Goal: Task Accomplishment & Management: Use online tool/utility

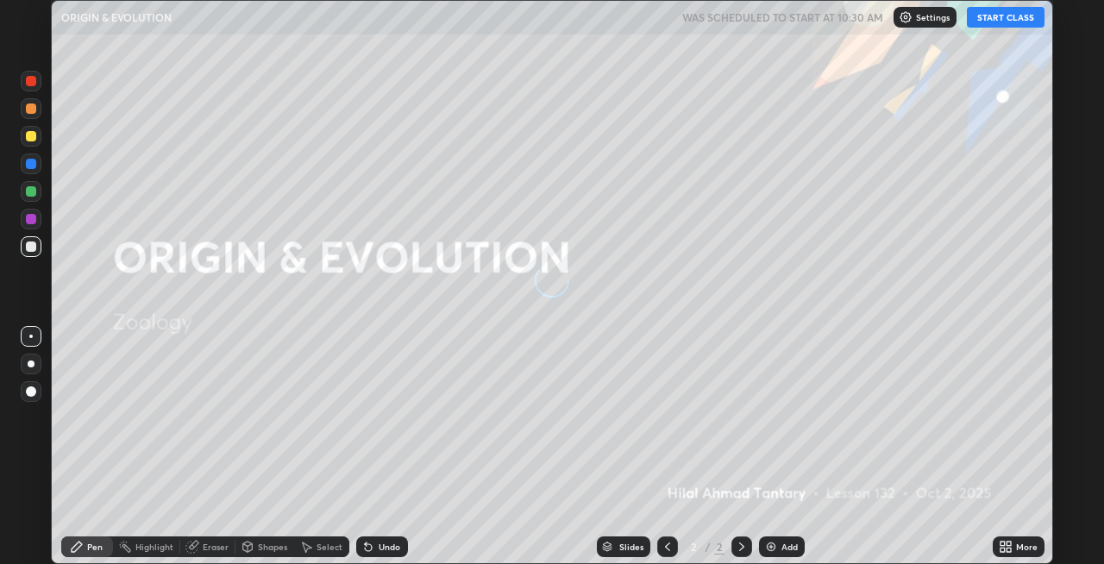
scroll to position [564, 1104]
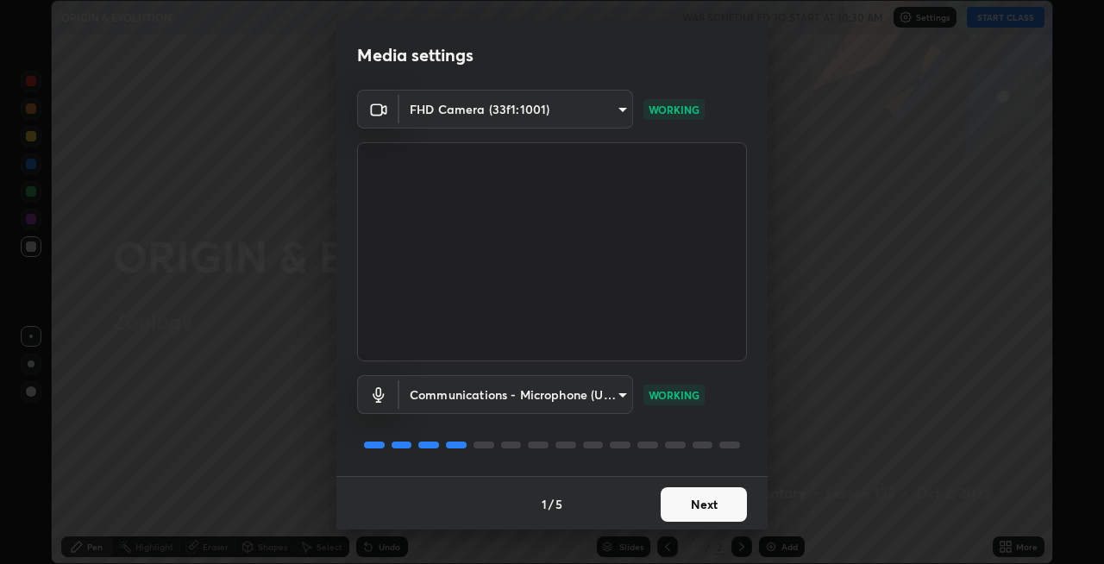
click at [718, 505] on button "Next" at bounding box center [704, 504] width 86 height 34
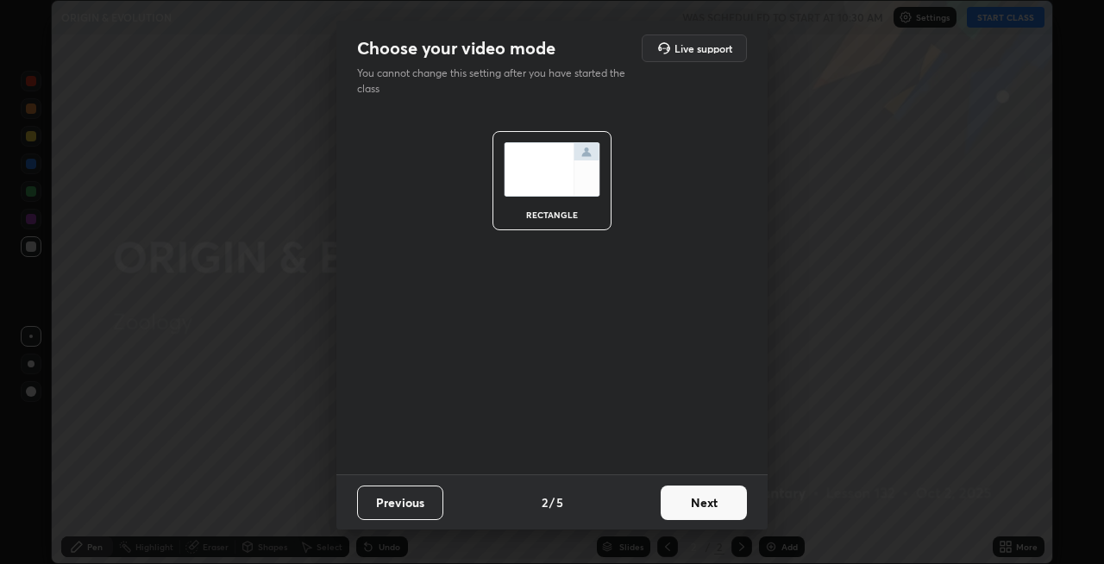
click at [711, 503] on button "Next" at bounding box center [704, 503] width 86 height 34
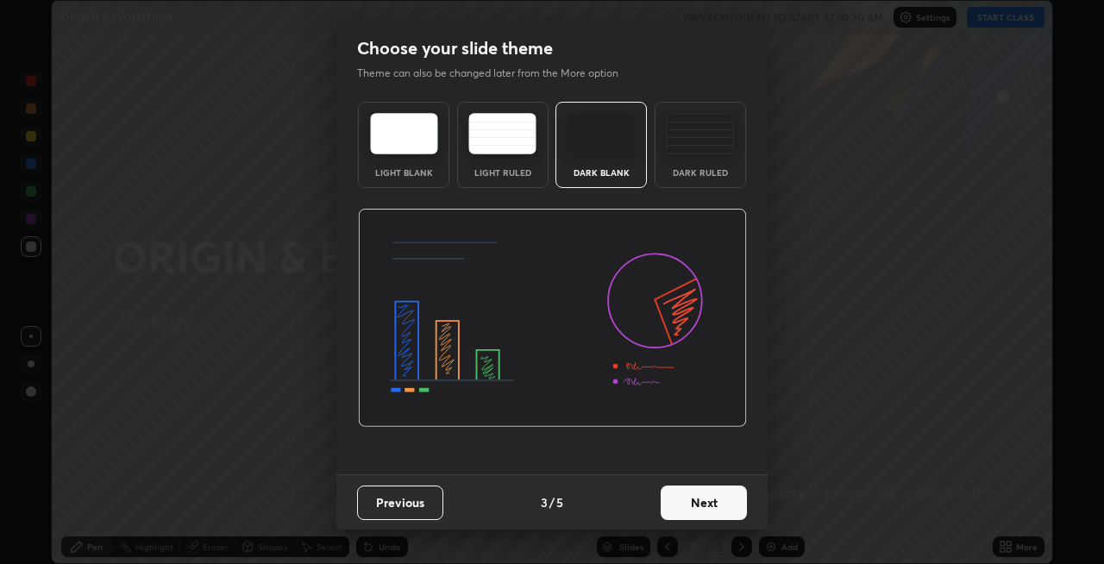
click at [718, 503] on button "Next" at bounding box center [704, 503] width 86 height 34
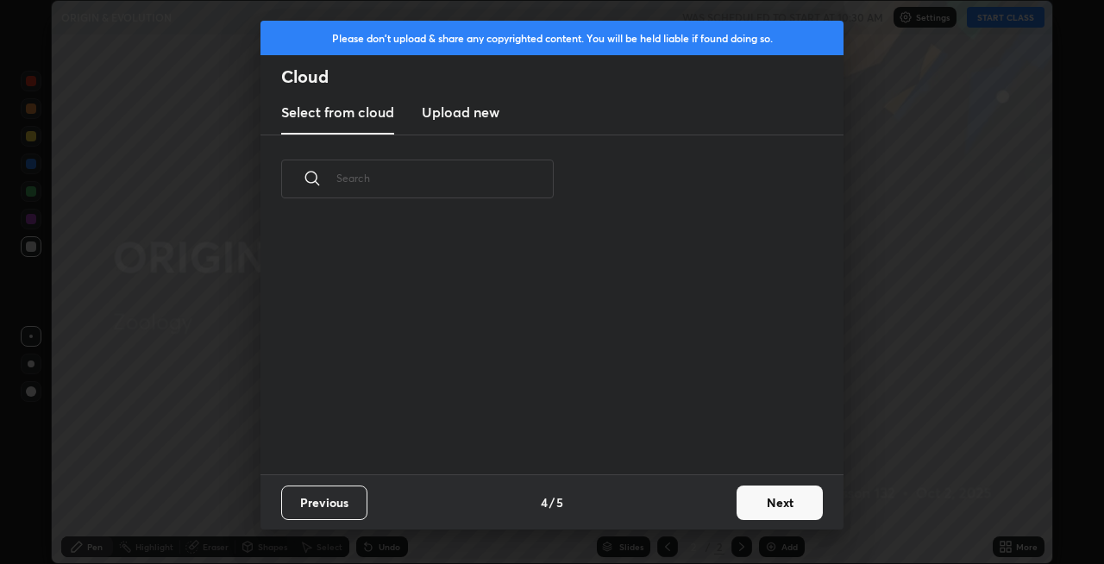
click at [759, 503] on button "Next" at bounding box center [779, 503] width 86 height 34
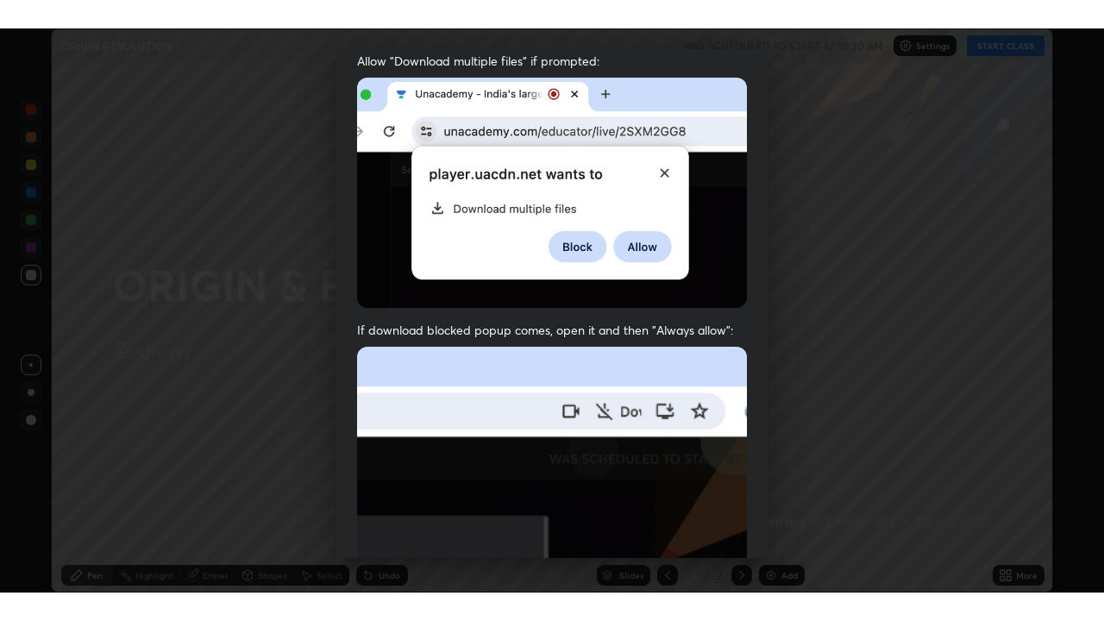
scroll to position [354, 0]
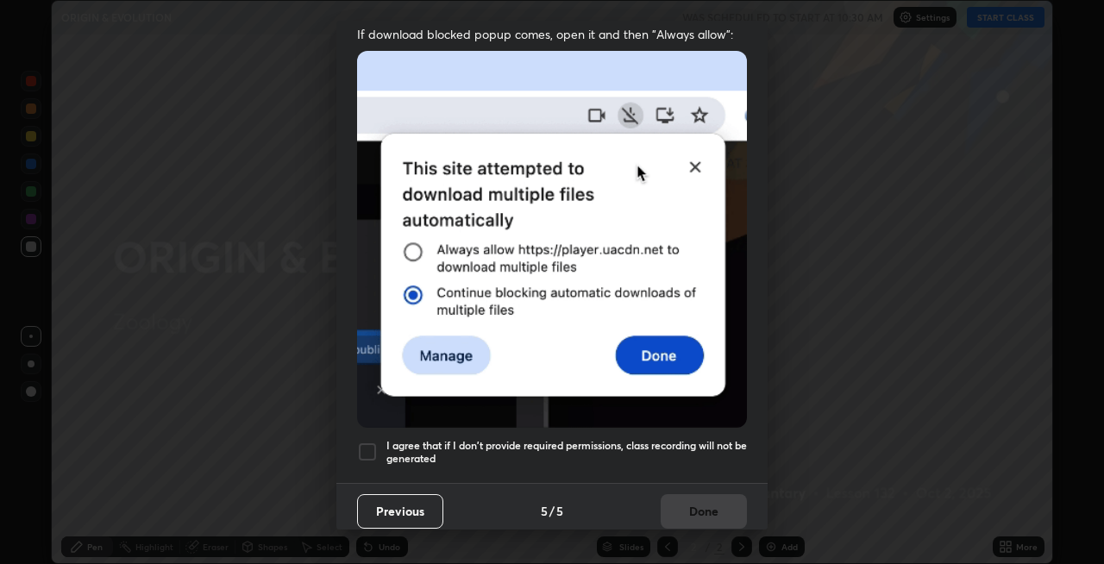
click at [588, 439] on h5 "I agree that if I don't provide required permissions, class recording will not …" at bounding box center [566, 452] width 360 height 27
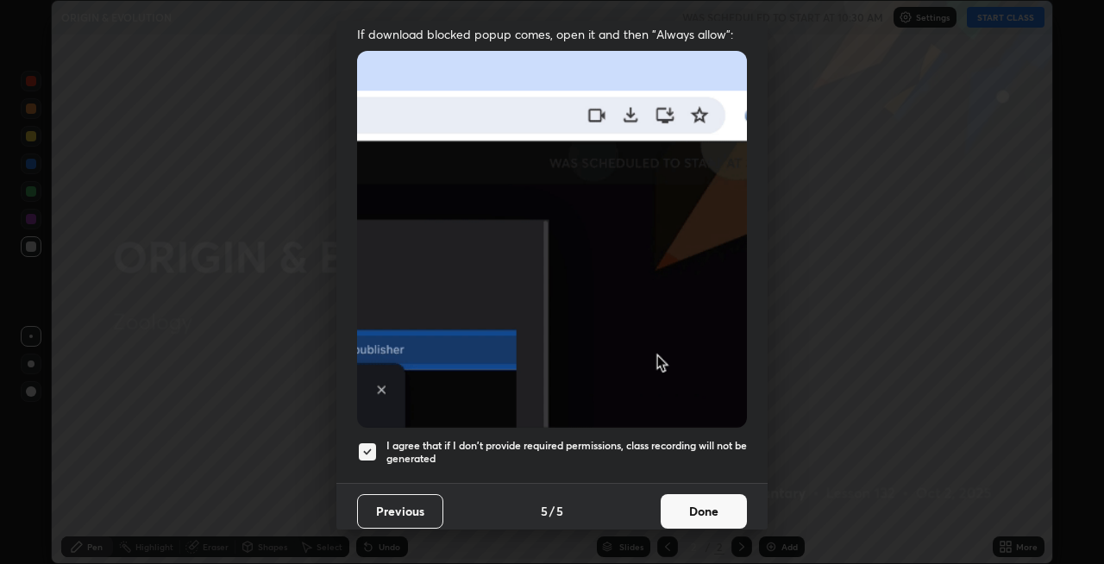
click at [693, 494] on button "Done" at bounding box center [704, 511] width 86 height 34
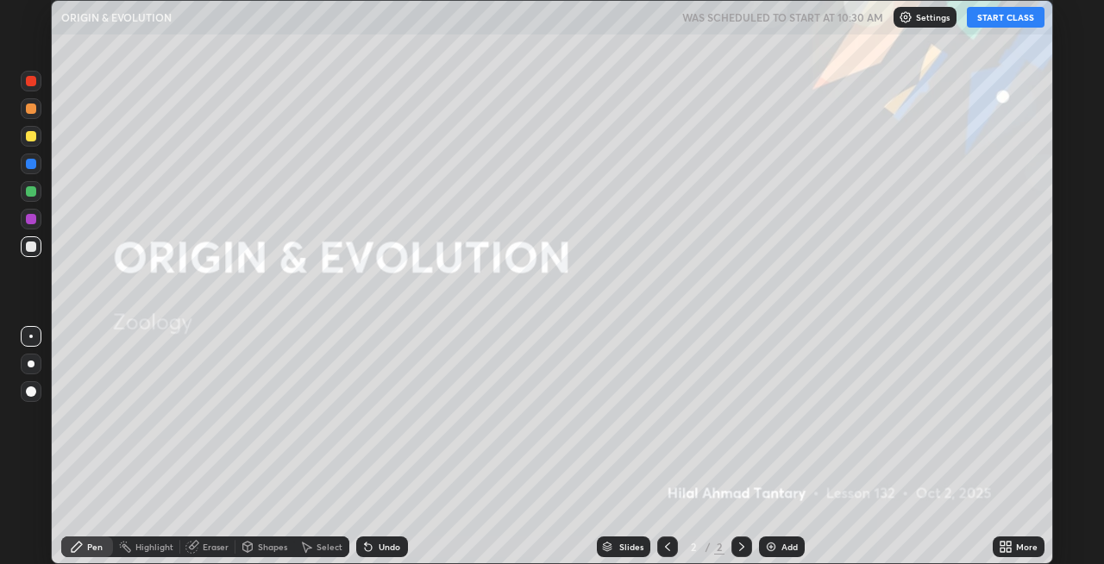
click at [1015, 14] on button "START CLASS" at bounding box center [1006, 17] width 78 height 21
click at [1008, 549] on icon at bounding box center [1008, 550] width 4 height 4
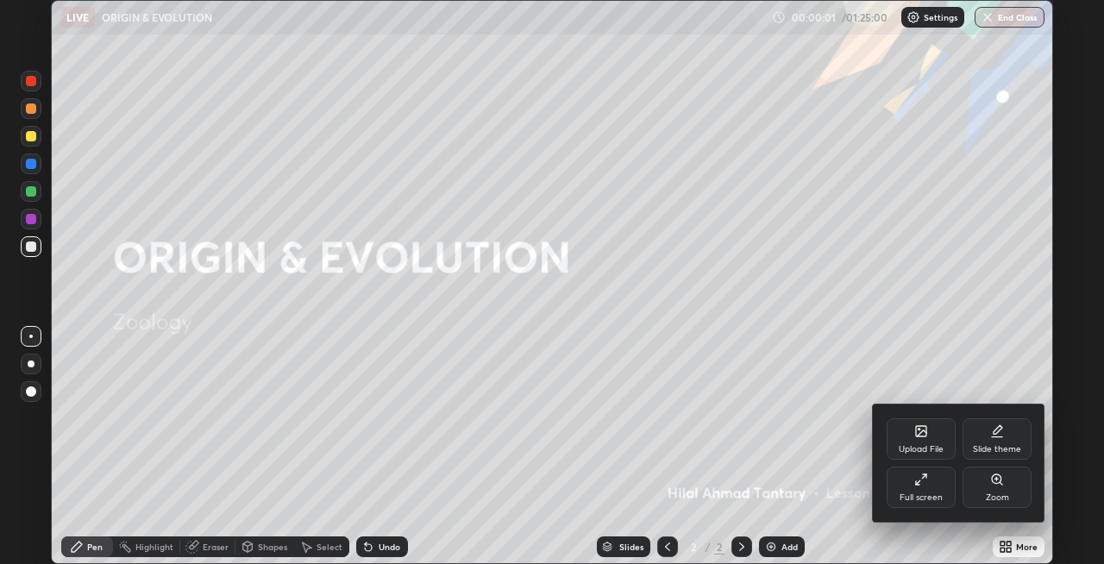
click at [925, 497] on div "Full screen" at bounding box center [920, 497] width 43 height 9
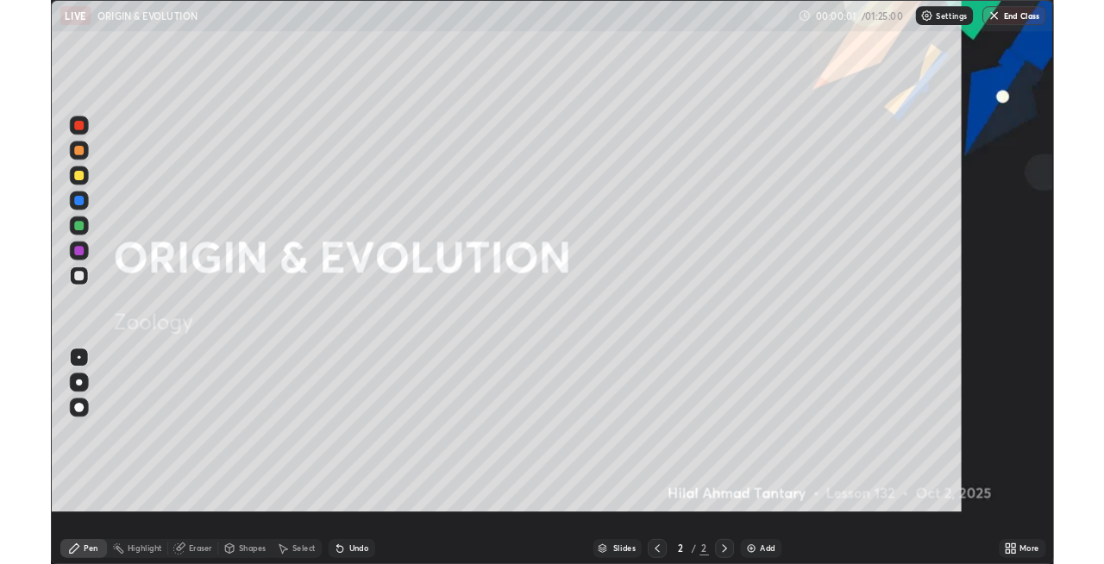
scroll to position [621, 1104]
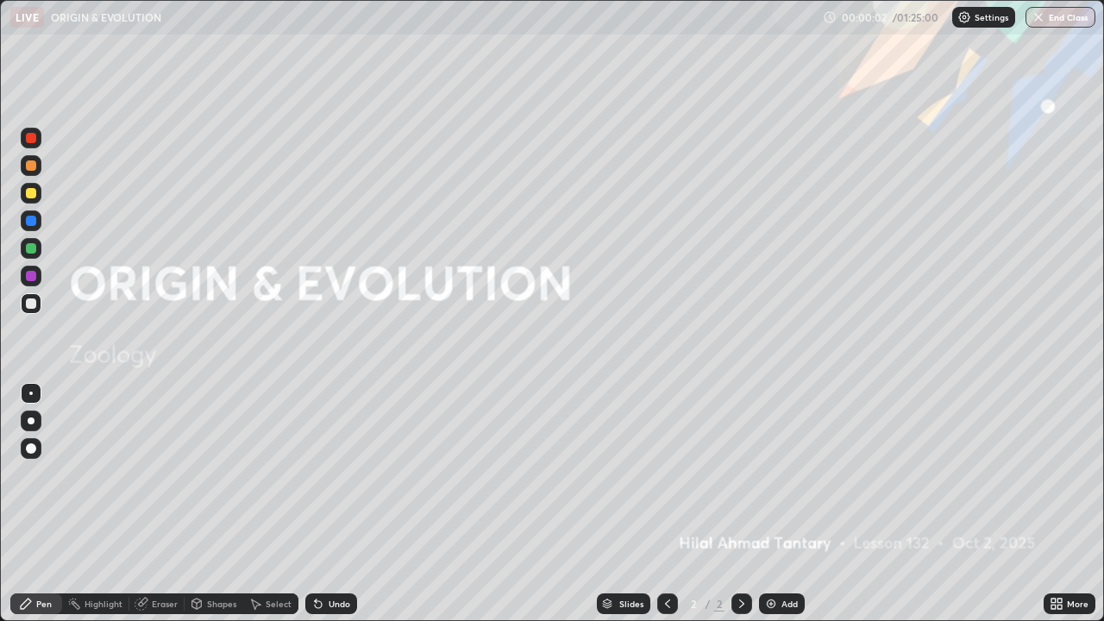
click at [1059, 563] on icon at bounding box center [1059, 601] width 4 height 4
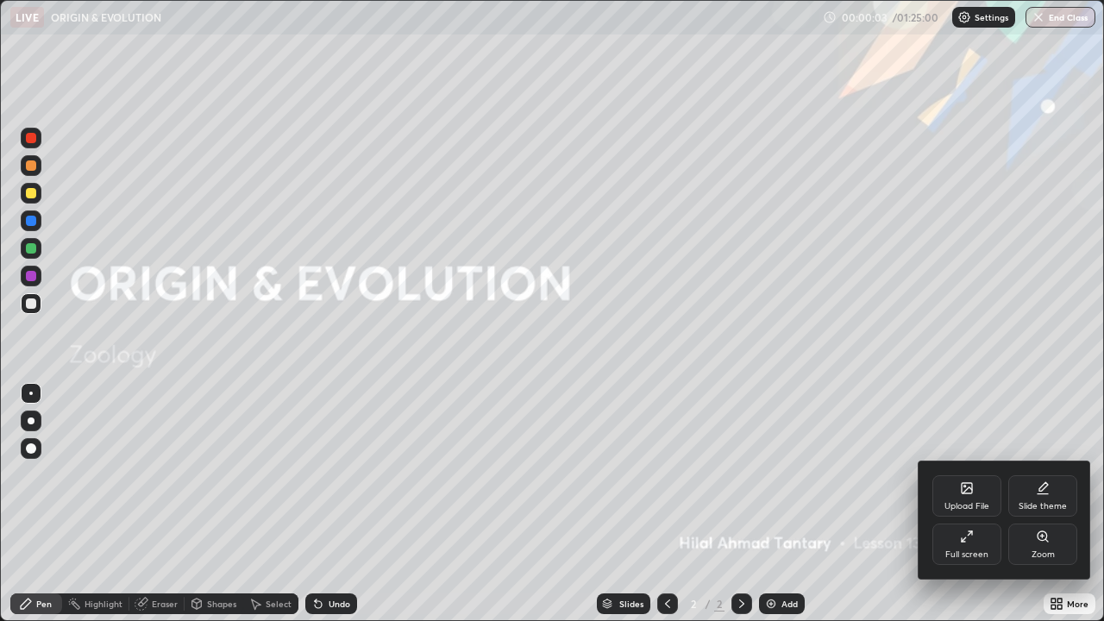
click at [978, 544] on div "Full screen" at bounding box center [966, 543] width 69 height 41
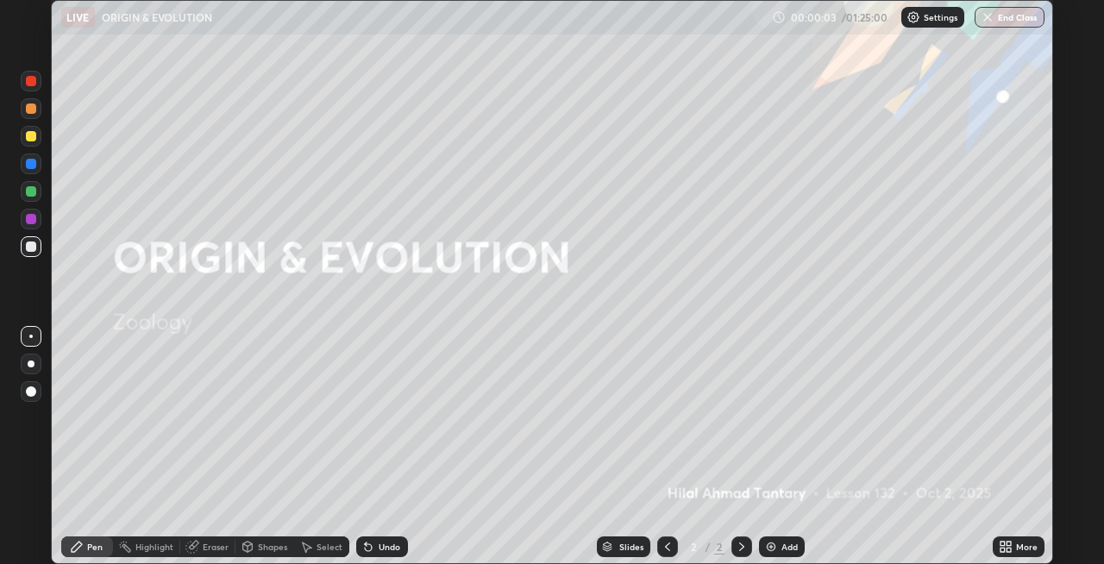
scroll to position [85677, 85137]
click at [31, 364] on div at bounding box center [31, 363] width 7 height 7
click at [295, 396] on button "Undo" at bounding box center [317, 404] width 50 height 21
click at [258, 548] on div "Shapes" at bounding box center [272, 546] width 29 height 9
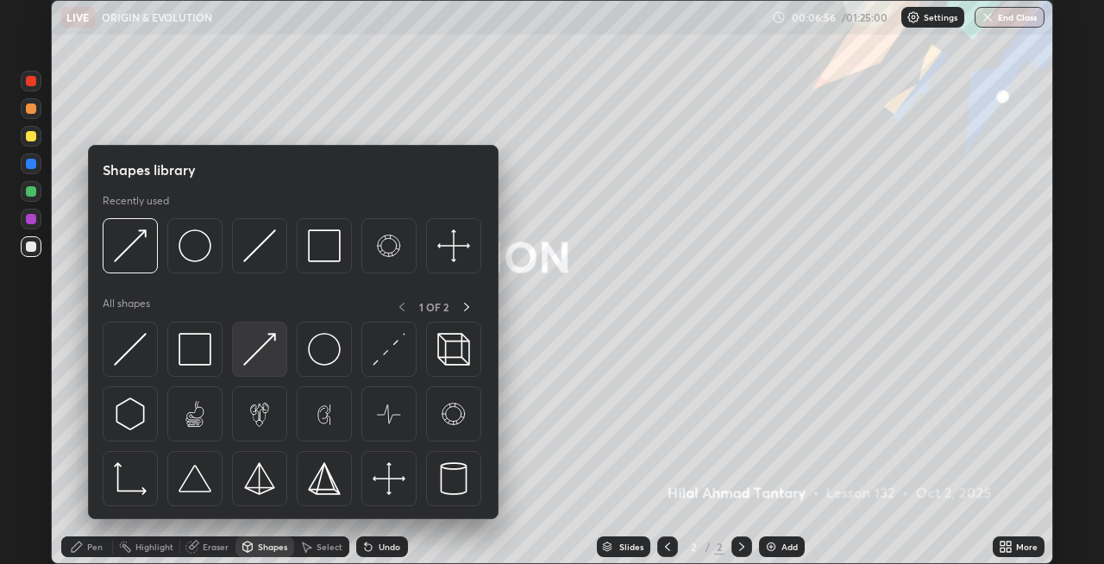
click at [255, 354] on img at bounding box center [259, 349] width 33 height 33
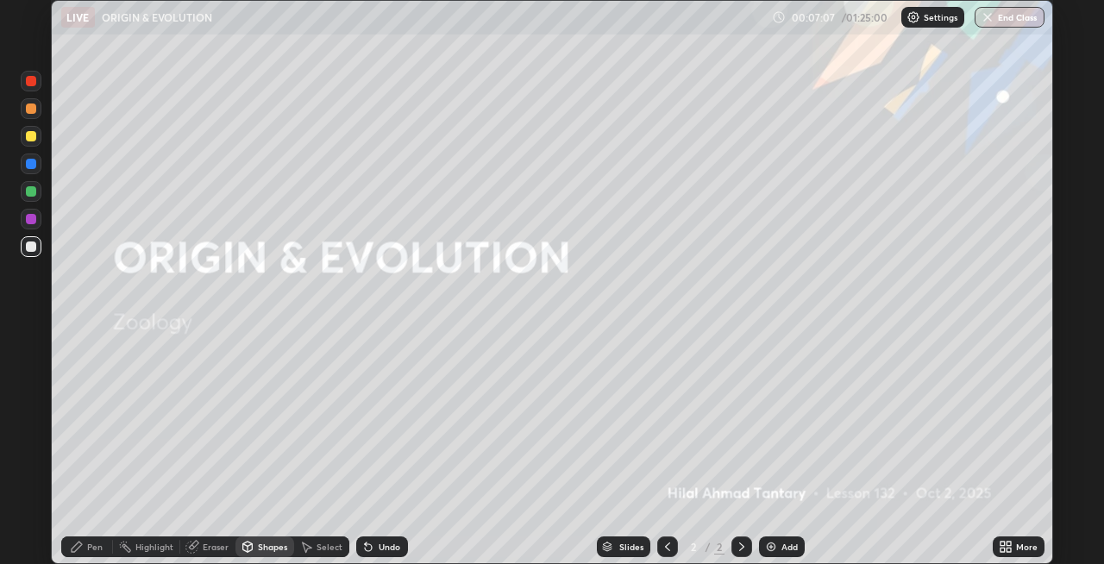
click at [88, 546] on div "Pen" at bounding box center [95, 546] width 16 height 9
click at [29, 170] on div at bounding box center [31, 164] width 21 height 21
click at [30, 141] on div at bounding box center [31, 136] width 10 height 10
click at [30, 110] on div at bounding box center [31, 108] width 10 height 10
click at [31, 192] on div at bounding box center [31, 191] width 10 height 10
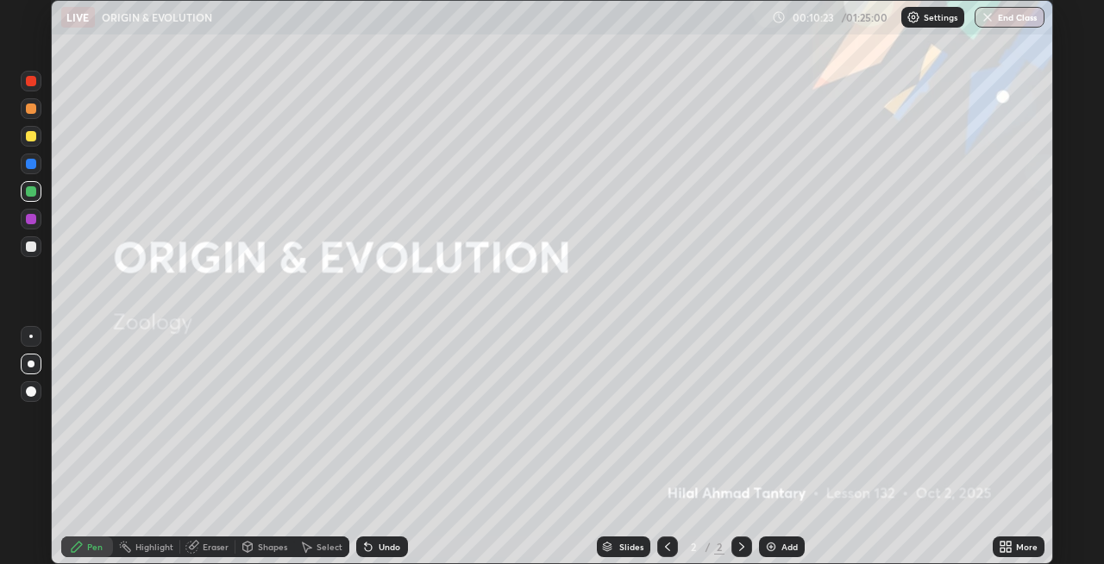
click at [30, 138] on div at bounding box center [31, 136] width 10 height 10
click at [29, 219] on div at bounding box center [31, 219] width 10 height 10
click at [28, 83] on div at bounding box center [31, 81] width 10 height 10
click at [276, 545] on div "Shapes" at bounding box center [272, 546] width 29 height 9
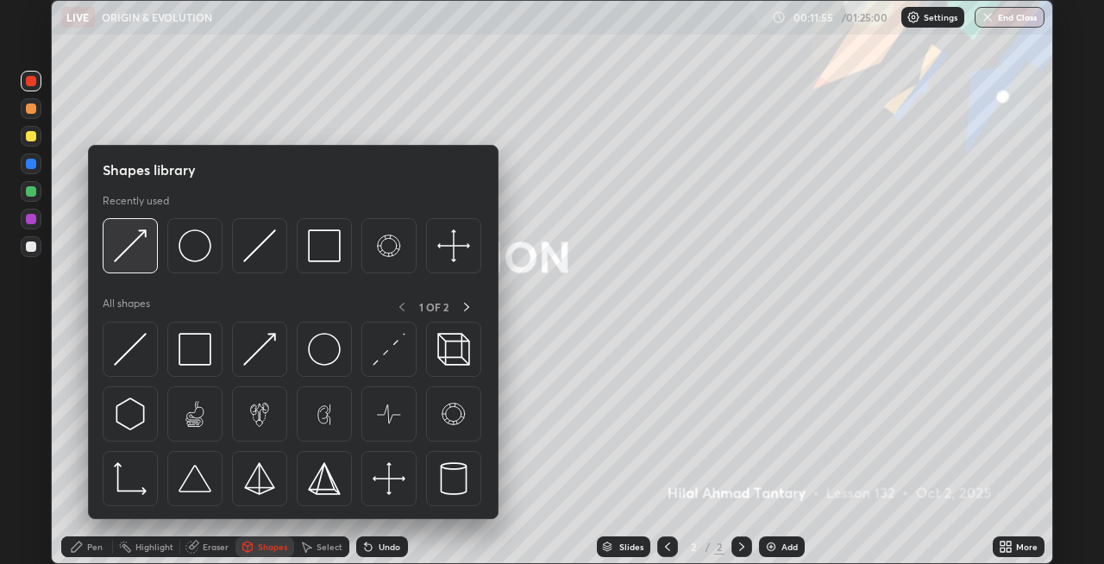
click at [131, 257] on img at bounding box center [130, 245] width 33 height 33
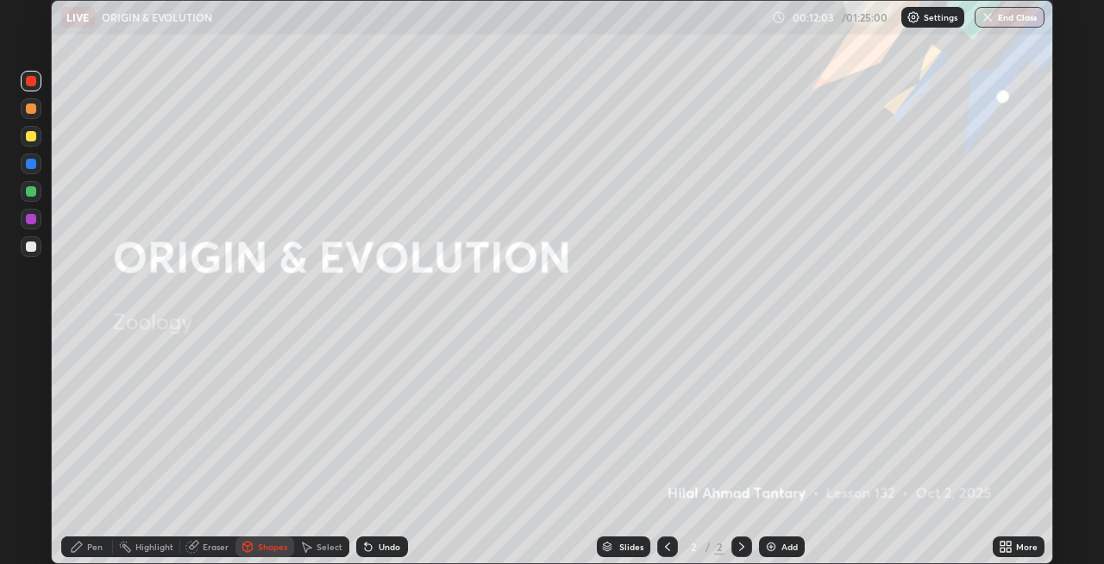
click at [397, 548] on div "Undo" at bounding box center [390, 546] width 22 height 9
click at [94, 548] on div "Pen" at bounding box center [95, 546] width 16 height 9
click at [27, 251] on div at bounding box center [31, 246] width 10 height 10
click at [270, 546] on div "Shapes" at bounding box center [272, 546] width 29 height 9
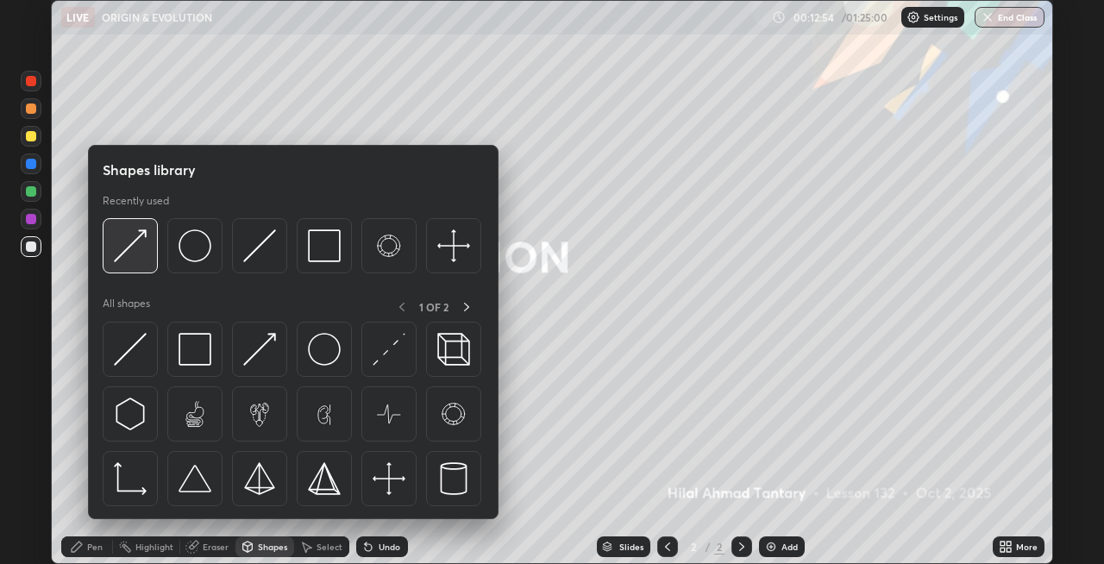
click at [138, 254] on img at bounding box center [130, 245] width 33 height 33
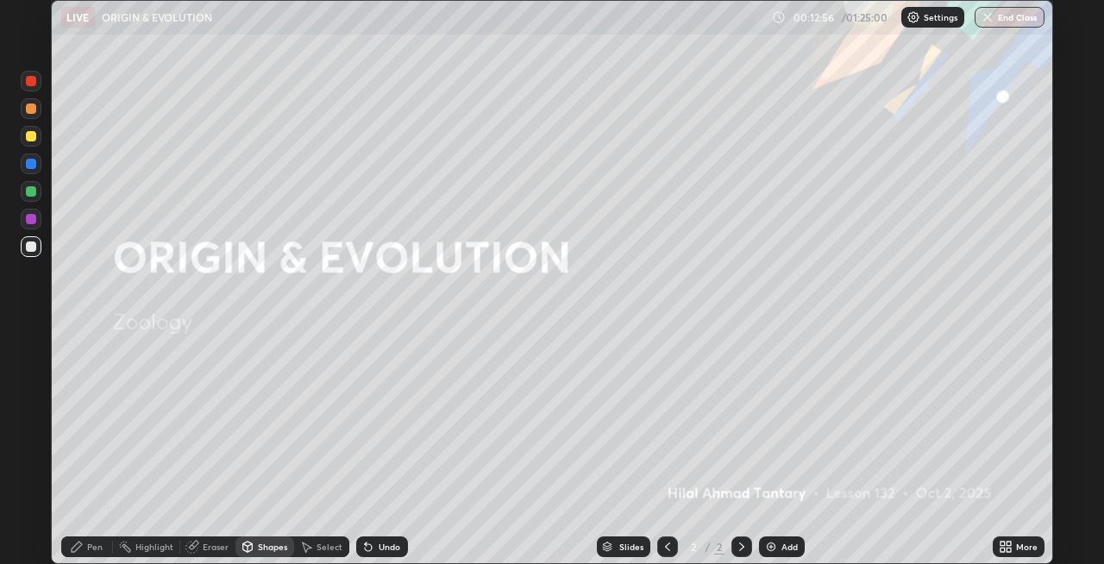
click at [89, 547] on div "Pen" at bounding box center [95, 546] width 16 height 9
click at [31, 79] on div at bounding box center [31, 81] width 10 height 10
click at [266, 544] on div "Shapes" at bounding box center [272, 546] width 29 height 9
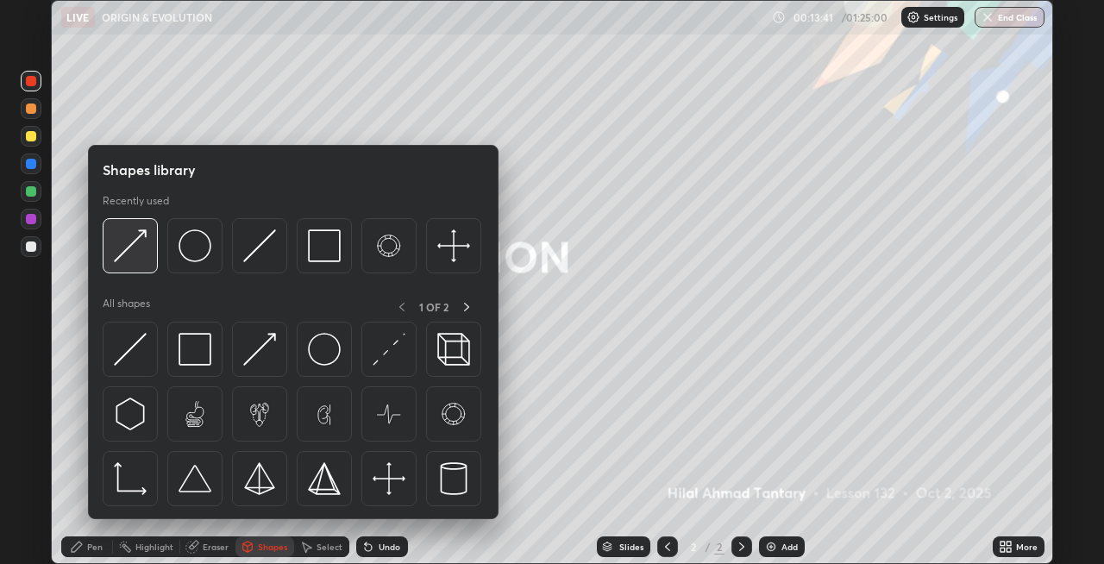
click at [129, 261] on img at bounding box center [130, 245] width 33 height 33
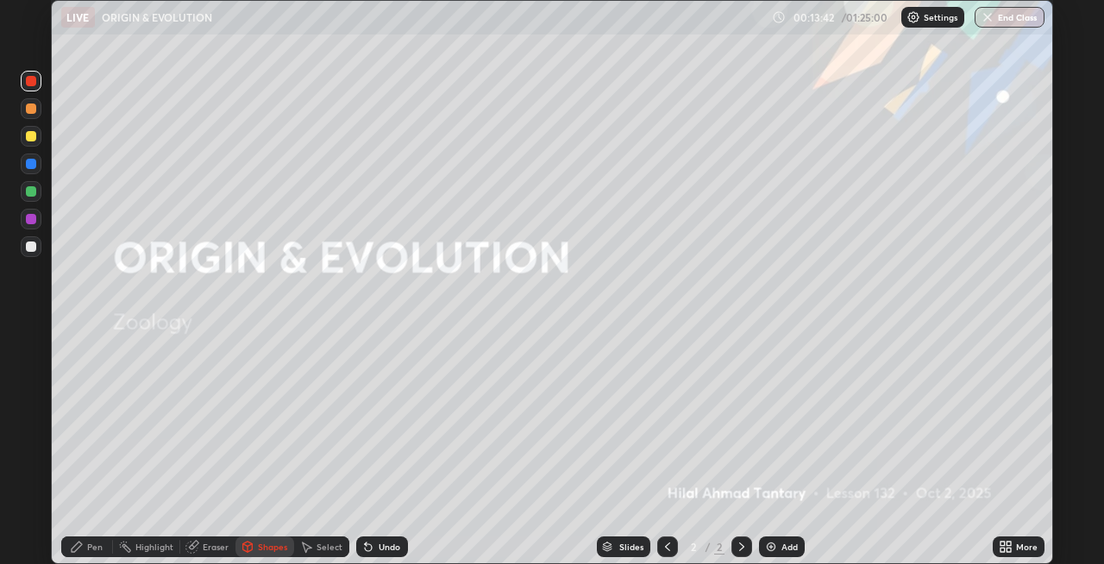
click at [87, 550] on div "Pen" at bounding box center [95, 546] width 16 height 9
click at [771, 545] on img at bounding box center [771, 547] width 14 height 14
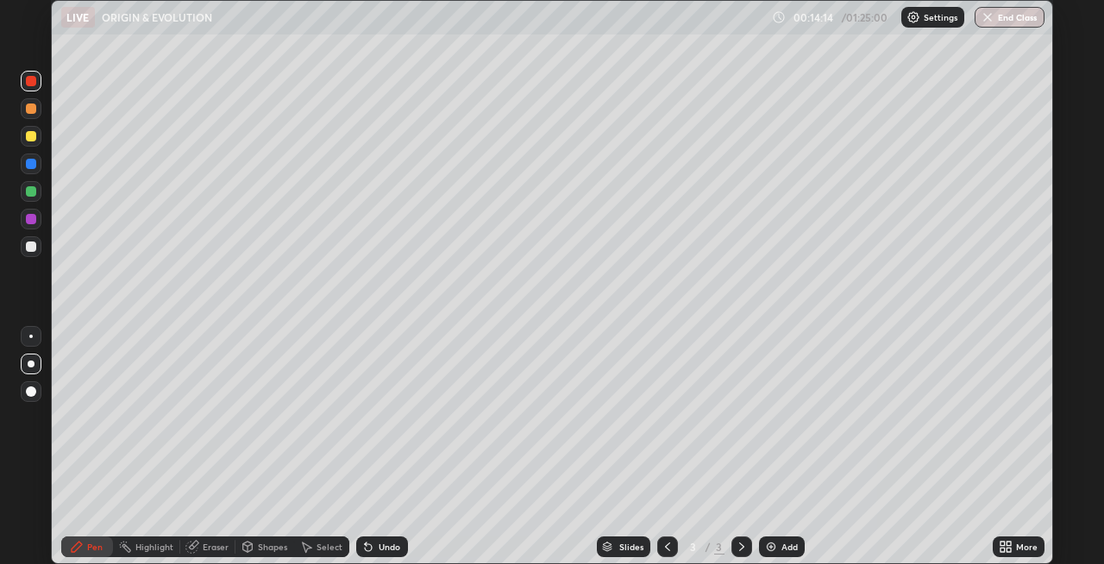
click at [32, 166] on div at bounding box center [31, 164] width 10 height 10
click at [261, 548] on div "Shapes" at bounding box center [272, 546] width 29 height 9
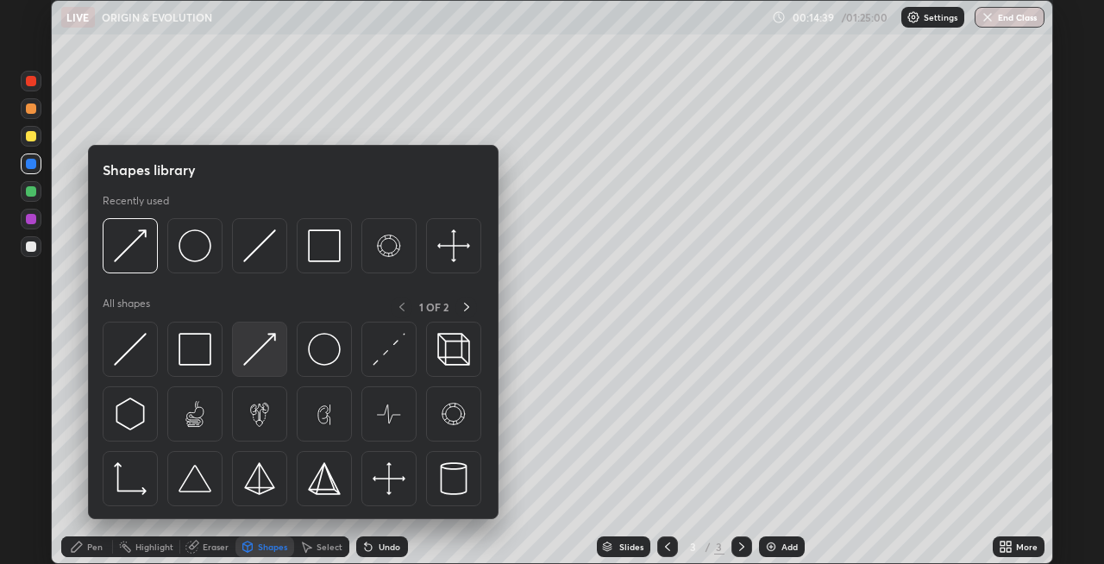
click at [255, 354] on img at bounding box center [259, 349] width 33 height 33
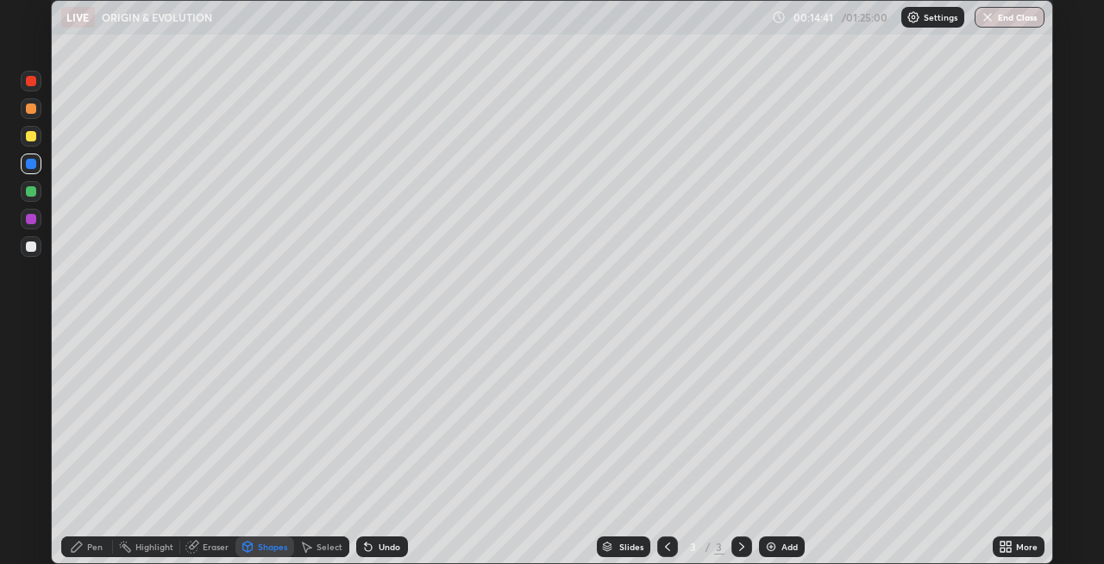
click at [90, 539] on div "Pen" at bounding box center [87, 546] width 52 height 21
click at [260, 542] on div "Shapes" at bounding box center [272, 546] width 29 height 9
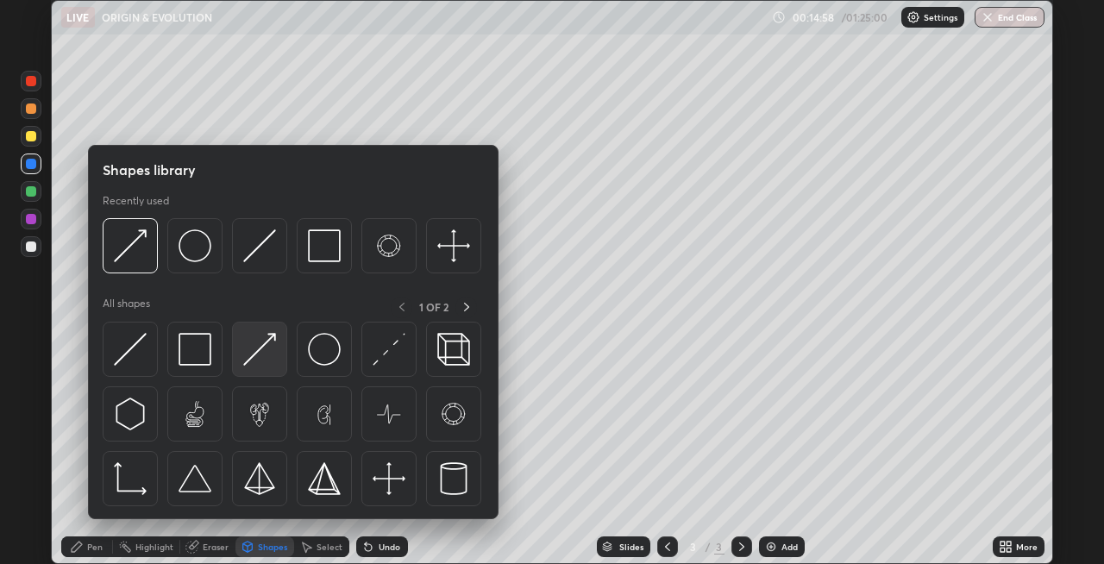
click at [258, 348] on img at bounding box center [259, 349] width 33 height 33
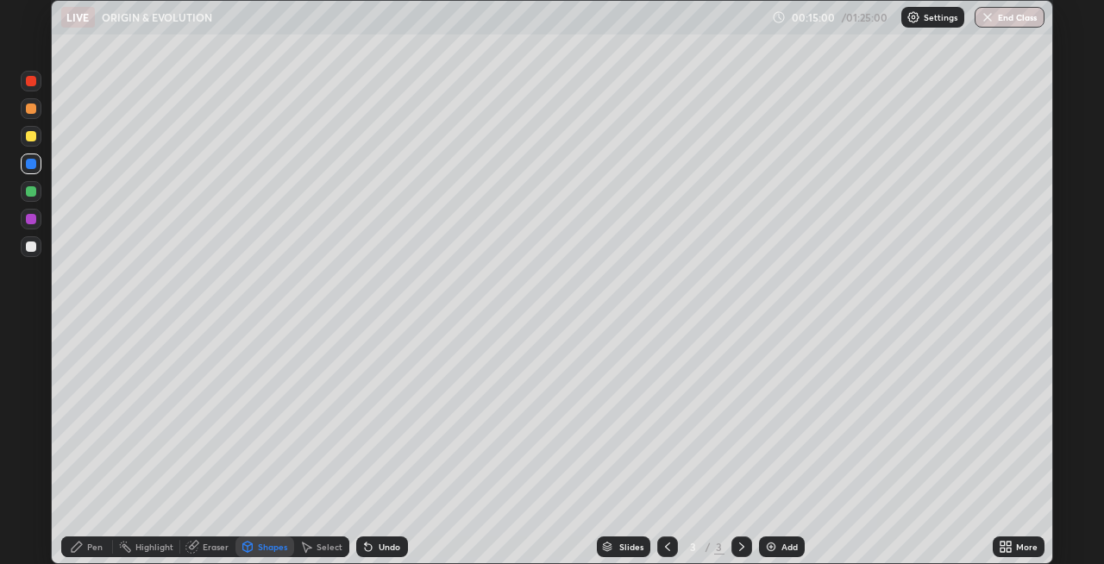
click at [91, 544] on div "Pen" at bounding box center [95, 546] width 16 height 9
click at [29, 188] on div at bounding box center [31, 191] width 10 height 10
click at [258, 546] on div "Shapes" at bounding box center [272, 546] width 29 height 9
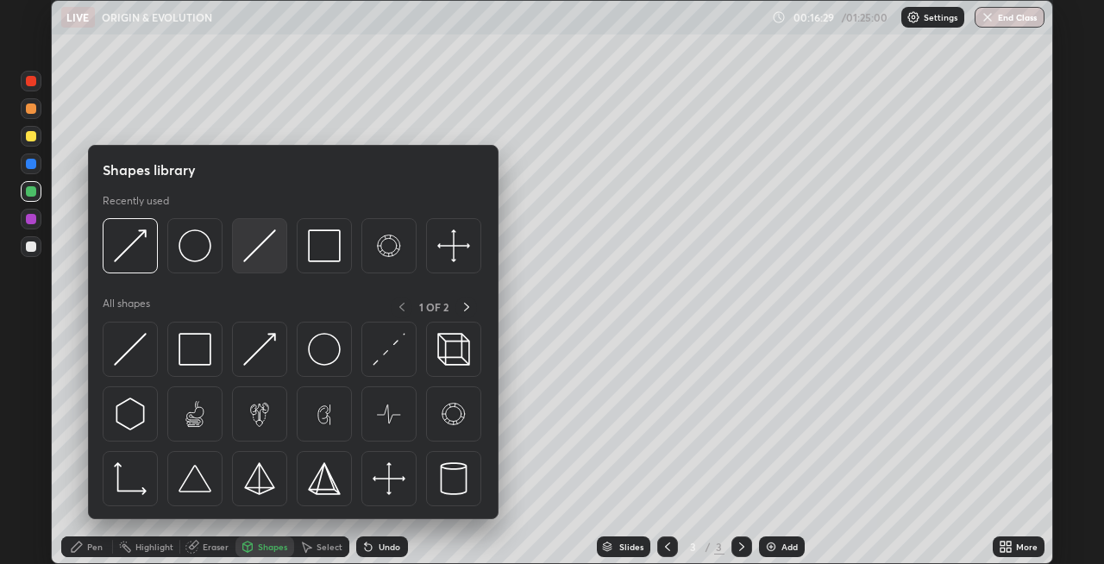
click at [260, 260] on img at bounding box center [259, 245] width 33 height 33
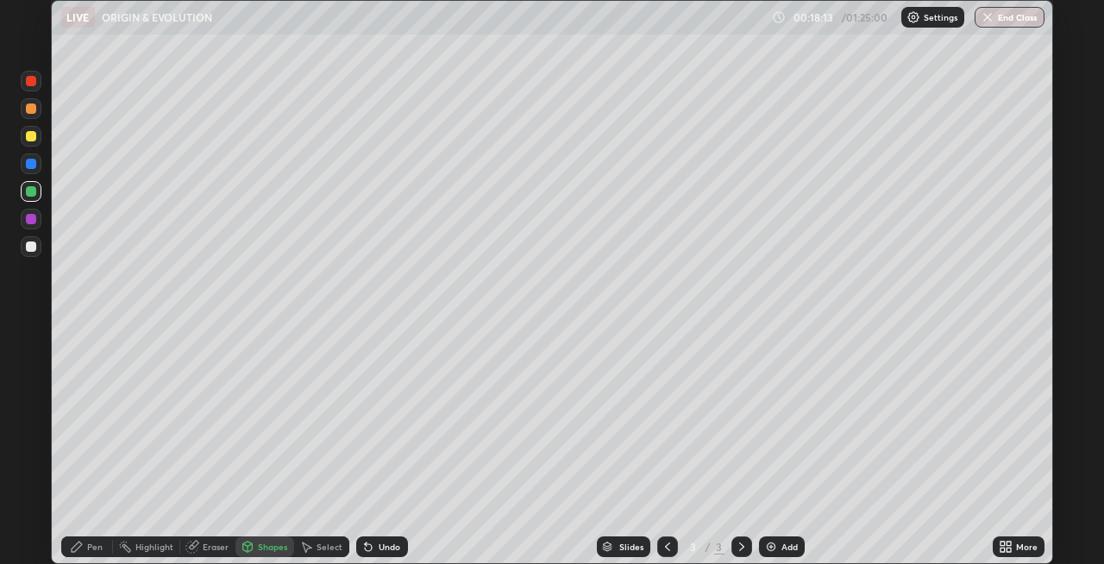
click at [34, 84] on div at bounding box center [31, 81] width 10 height 10
click at [30, 250] on div at bounding box center [31, 246] width 10 height 10
click at [379, 542] on div "Undo" at bounding box center [390, 546] width 22 height 9
click at [85, 541] on div "Pen" at bounding box center [87, 546] width 52 height 21
click at [31, 135] on div at bounding box center [31, 136] width 10 height 10
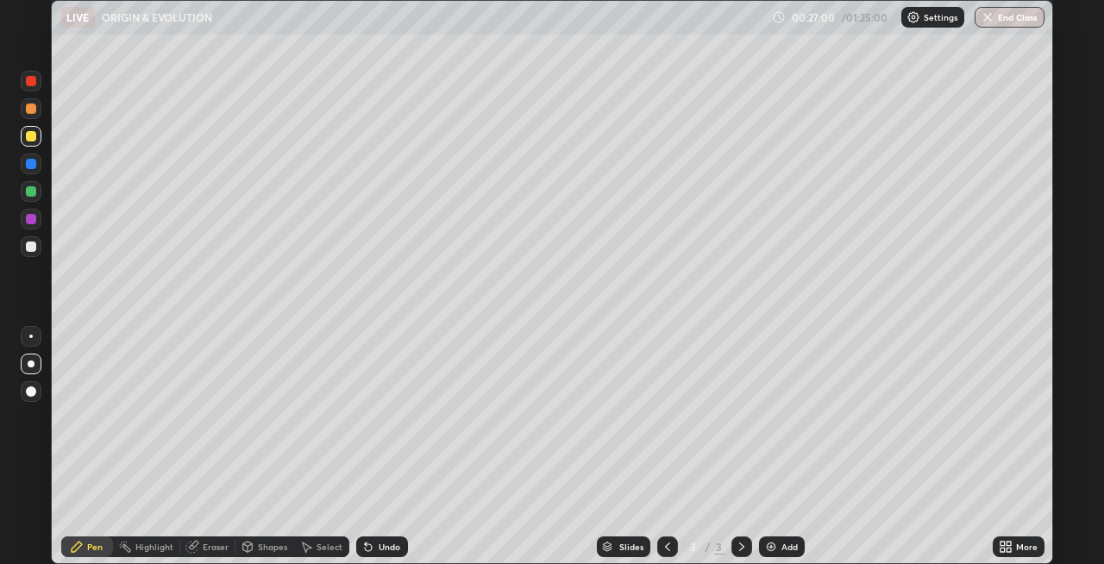
click at [29, 171] on div at bounding box center [31, 164] width 21 height 21
click at [31, 220] on div at bounding box center [31, 219] width 10 height 10
click at [260, 551] on div "Shapes" at bounding box center [272, 546] width 29 height 9
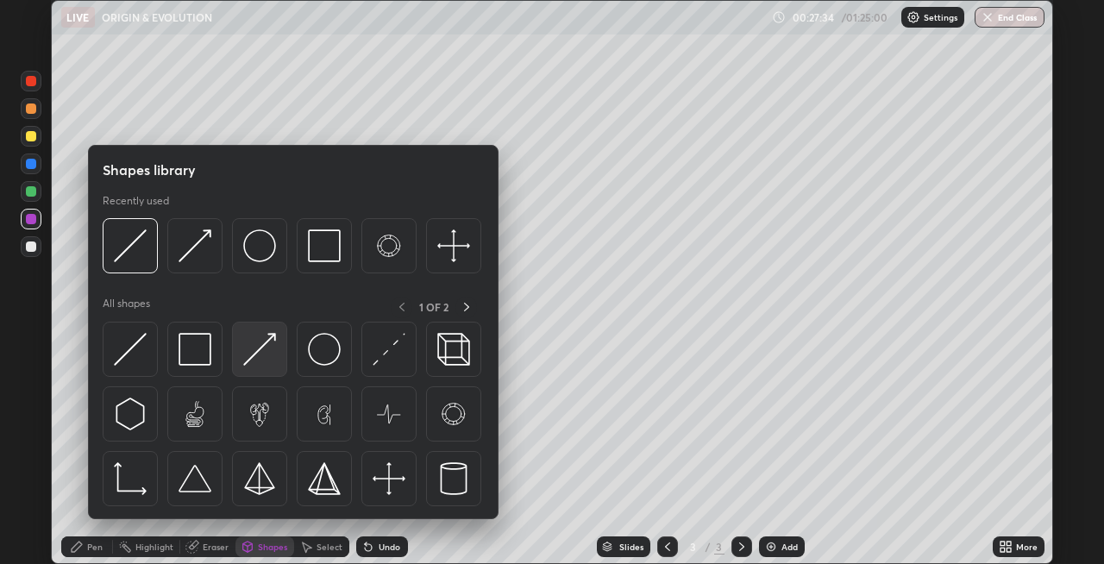
click at [254, 357] on img at bounding box center [259, 349] width 33 height 33
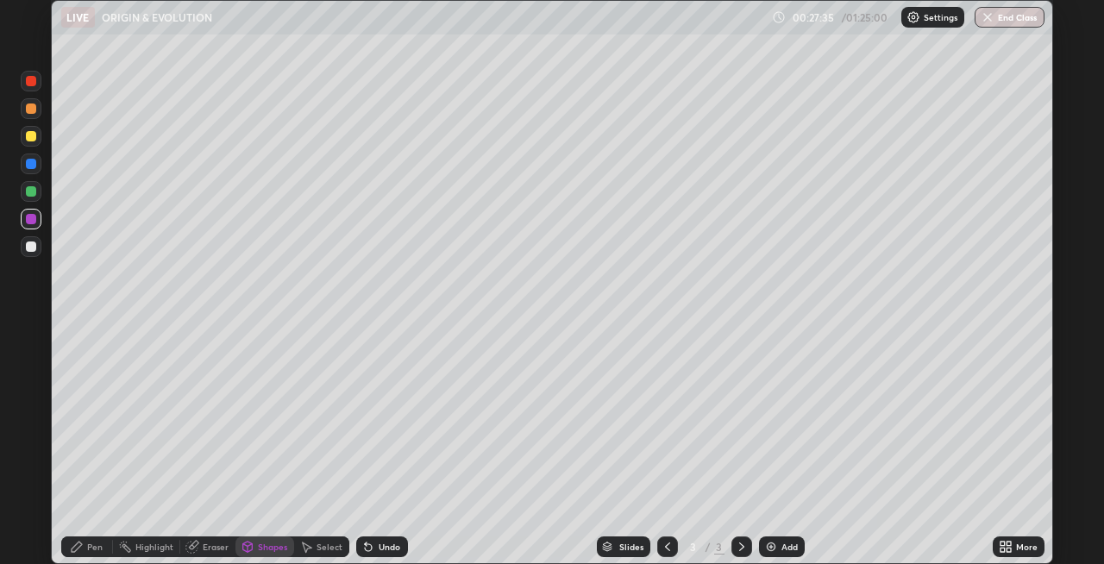
click at [95, 540] on div "Pen" at bounding box center [87, 546] width 52 height 21
click at [28, 249] on div at bounding box center [31, 246] width 10 height 10
click at [31, 191] on div at bounding box center [31, 191] width 10 height 10
click at [28, 167] on div at bounding box center [31, 164] width 10 height 10
click at [369, 545] on icon at bounding box center [368, 547] width 7 height 7
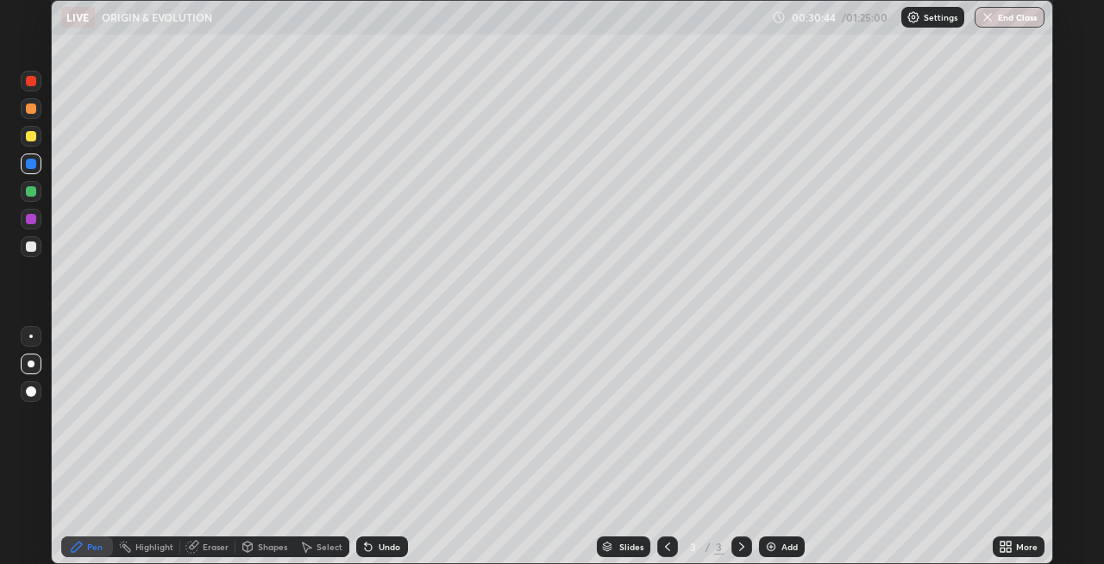
click at [375, 550] on div "Undo" at bounding box center [382, 546] width 52 height 21
click at [379, 548] on div "Undo" at bounding box center [390, 546] width 22 height 9
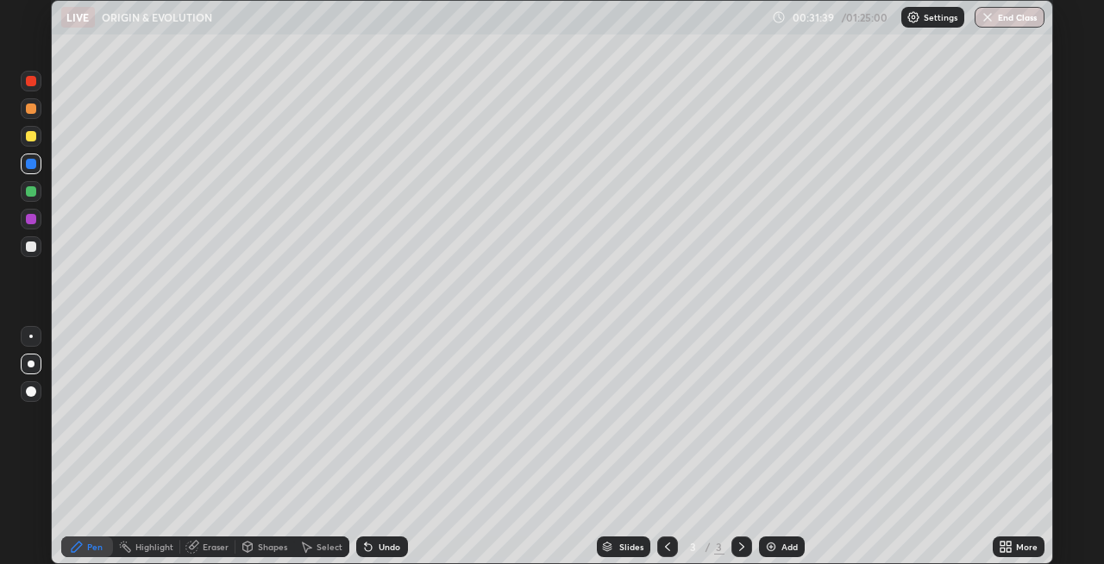
click at [28, 140] on div at bounding box center [31, 136] width 10 height 10
click at [390, 545] on div "Undo" at bounding box center [390, 546] width 22 height 9
click at [386, 542] on div "Undo" at bounding box center [390, 546] width 22 height 9
click at [30, 112] on div at bounding box center [31, 108] width 10 height 10
click at [31, 82] on div at bounding box center [31, 81] width 10 height 10
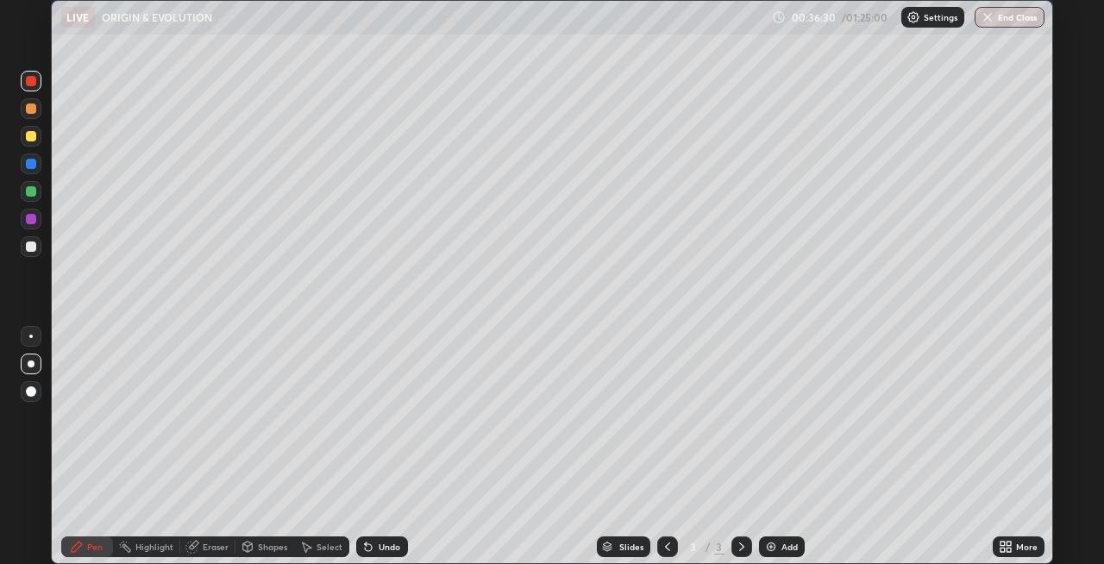
click at [666, 545] on icon at bounding box center [668, 547] width 14 height 14
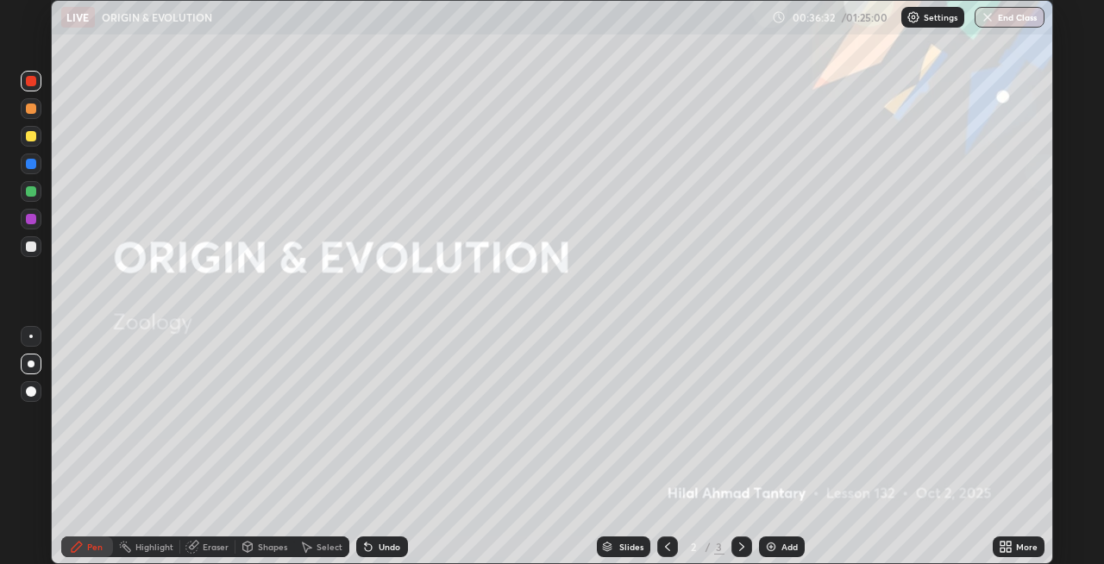
click at [265, 548] on div "Shapes" at bounding box center [272, 546] width 29 height 9
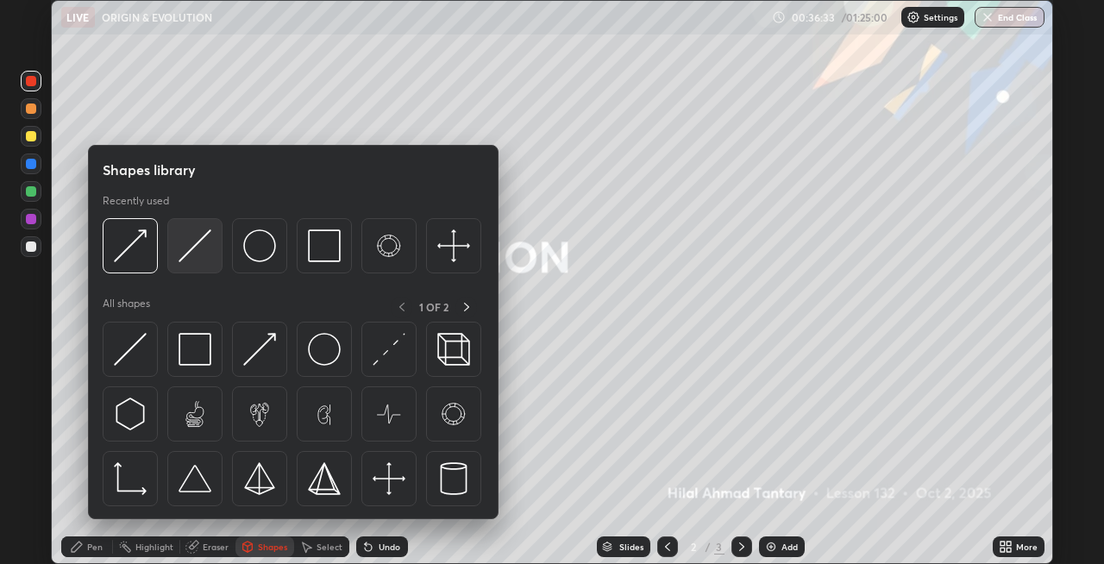
click at [183, 253] on img at bounding box center [195, 245] width 33 height 33
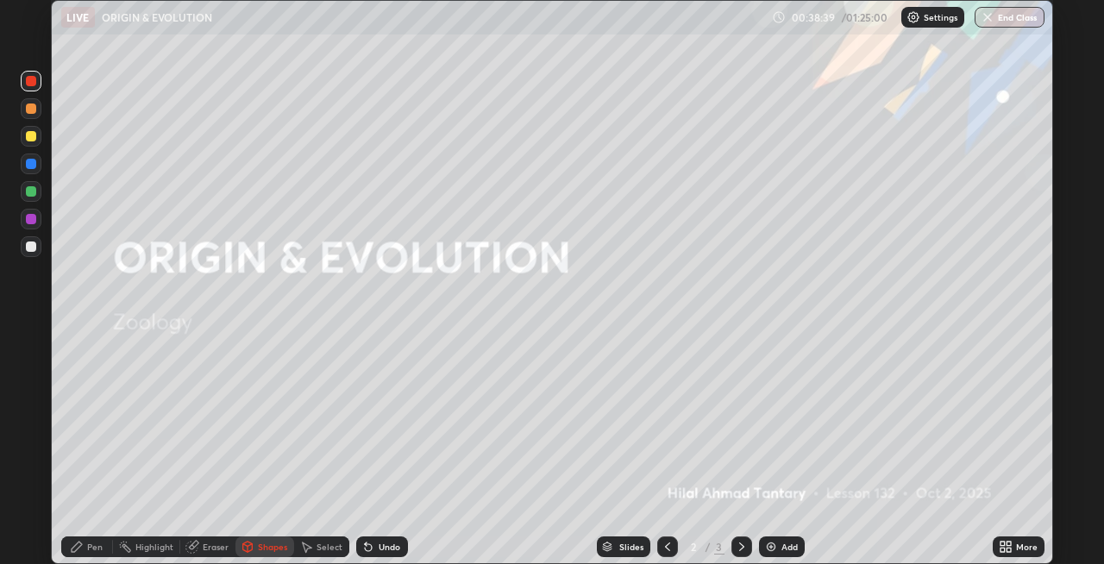
click at [735, 547] on icon at bounding box center [742, 547] width 14 height 14
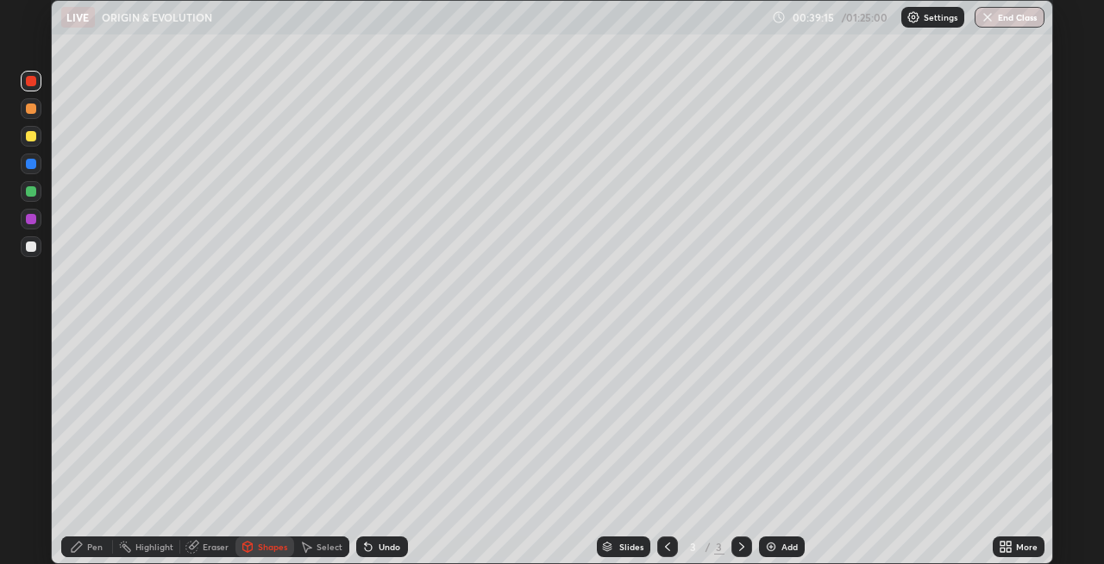
click at [81, 545] on icon at bounding box center [77, 547] width 10 height 10
click at [765, 542] on img at bounding box center [771, 547] width 14 height 14
click at [254, 544] on div "Shapes" at bounding box center [264, 546] width 59 height 21
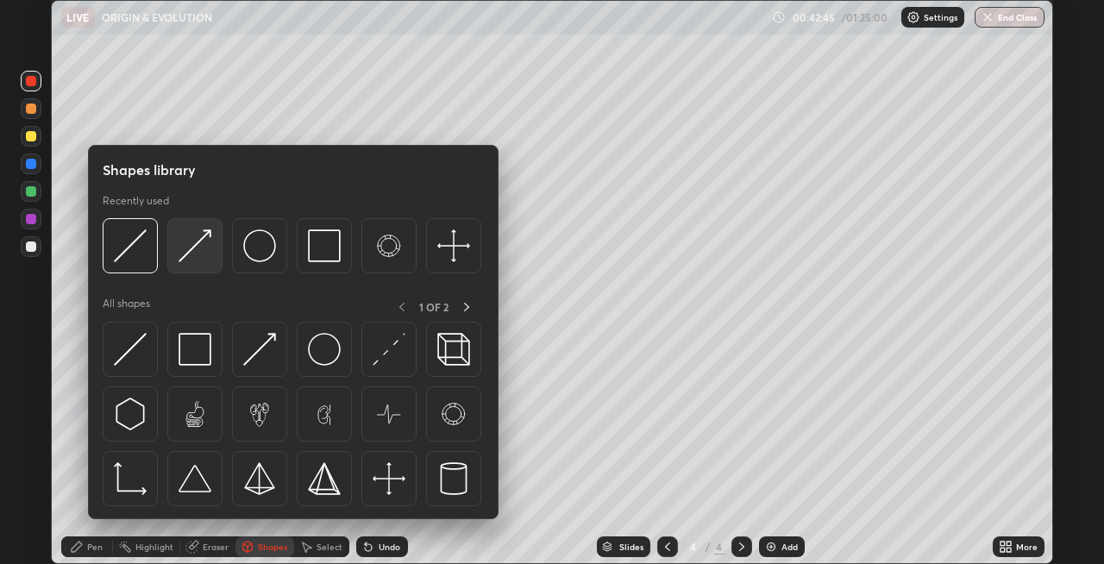
click at [187, 263] on div at bounding box center [194, 245] width 55 height 55
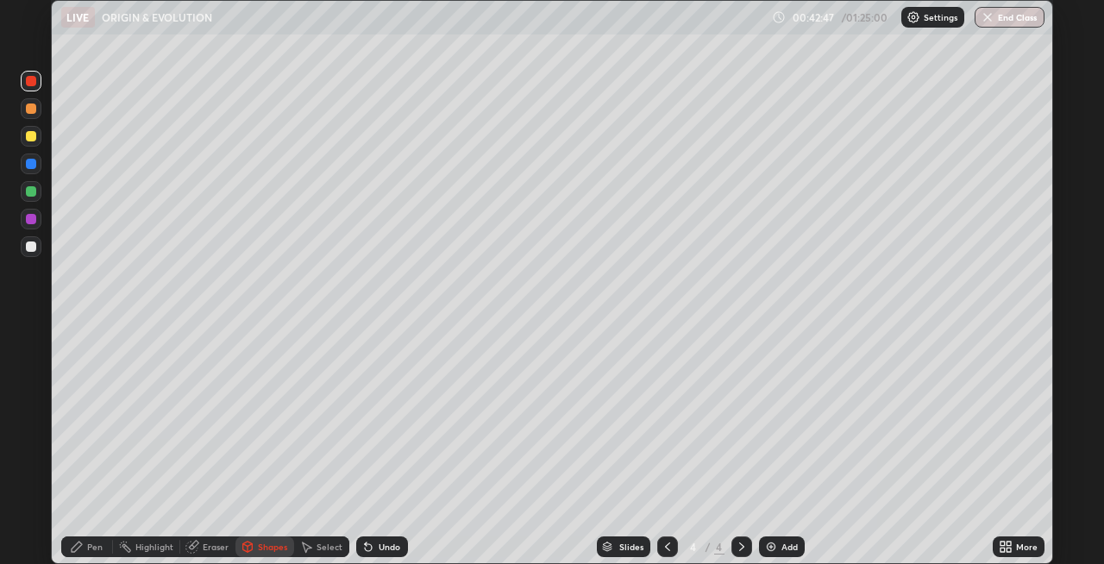
click at [87, 540] on div "Pen" at bounding box center [87, 546] width 52 height 21
click at [28, 190] on div at bounding box center [31, 191] width 10 height 10
click at [28, 138] on div at bounding box center [31, 136] width 10 height 10
click at [661, 539] on div at bounding box center [667, 546] width 21 height 21
click at [732, 548] on div at bounding box center [741, 546] width 21 height 21
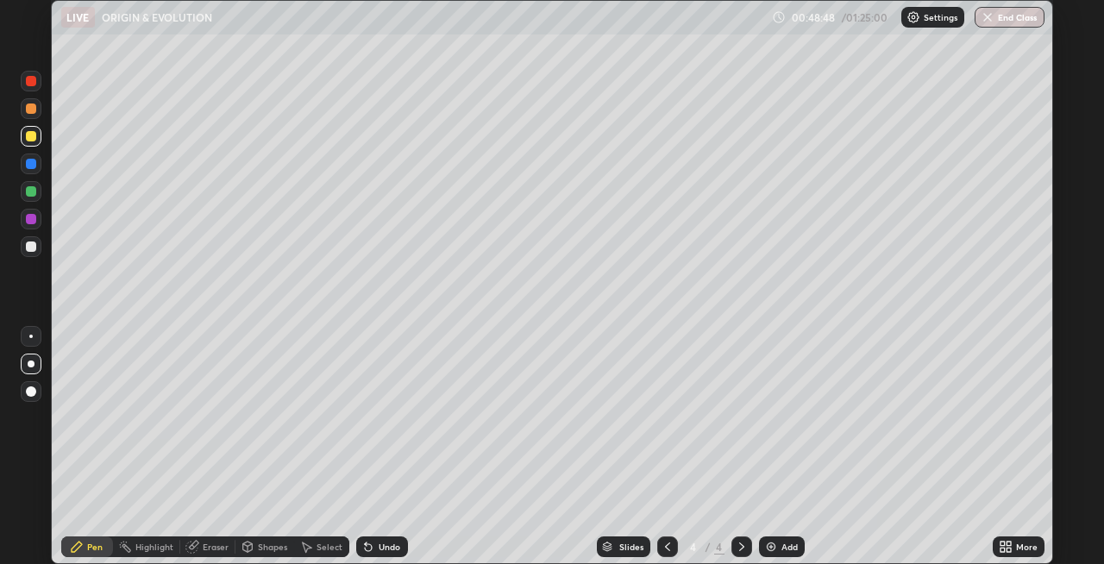
click at [28, 85] on div at bounding box center [31, 81] width 10 height 10
click at [31, 165] on div at bounding box center [31, 164] width 10 height 10
click at [29, 137] on div at bounding box center [31, 136] width 10 height 10
click at [369, 546] on icon at bounding box center [368, 547] width 7 height 7
click at [373, 545] on div "Undo" at bounding box center [382, 546] width 52 height 21
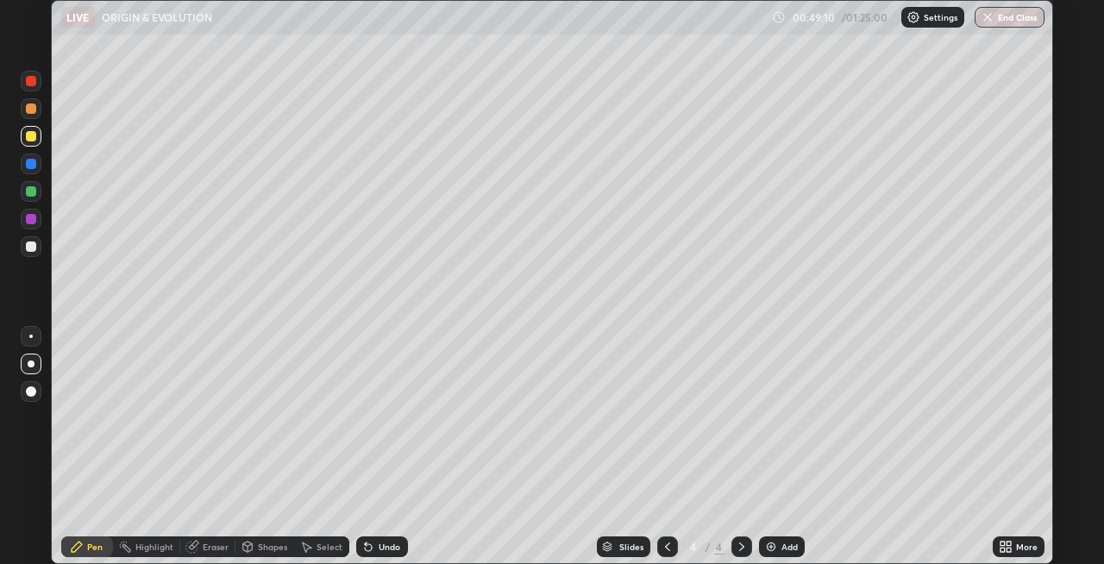
click at [373, 545] on div "Undo" at bounding box center [382, 546] width 52 height 21
click at [383, 545] on div "Undo" at bounding box center [390, 546] width 22 height 9
click at [34, 166] on div at bounding box center [31, 164] width 10 height 10
click at [261, 544] on div "Shapes" at bounding box center [272, 546] width 29 height 9
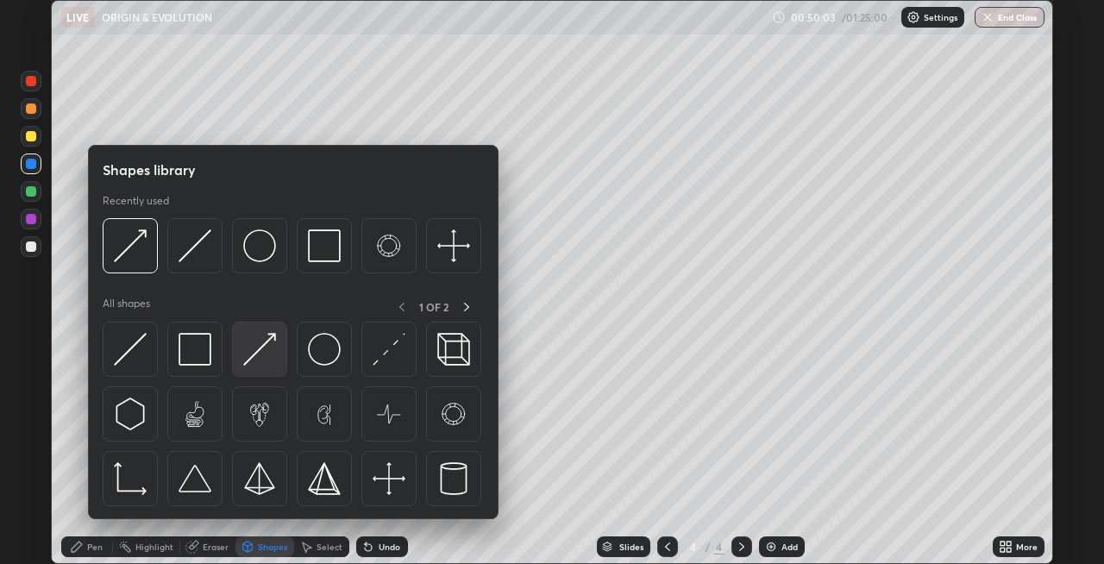
click at [257, 357] on img at bounding box center [259, 349] width 33 height 33
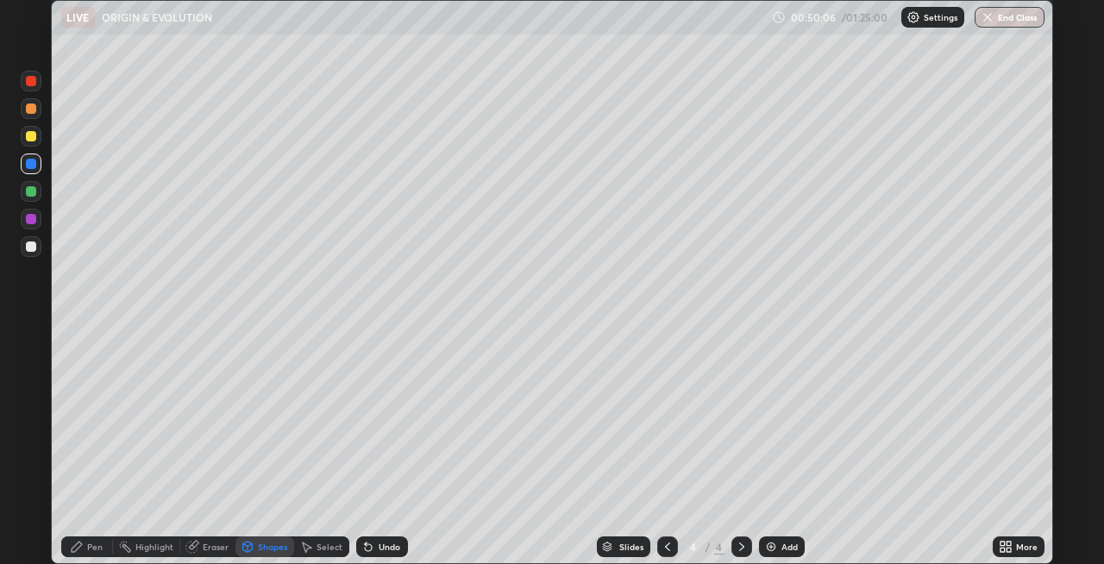
click at [95, 542] on div "Pen" at bounding box center [95, 546] width 16 height 9
click at [273, 547] on div "Shapes" at bounding box center [272, 546] width 29 height 9
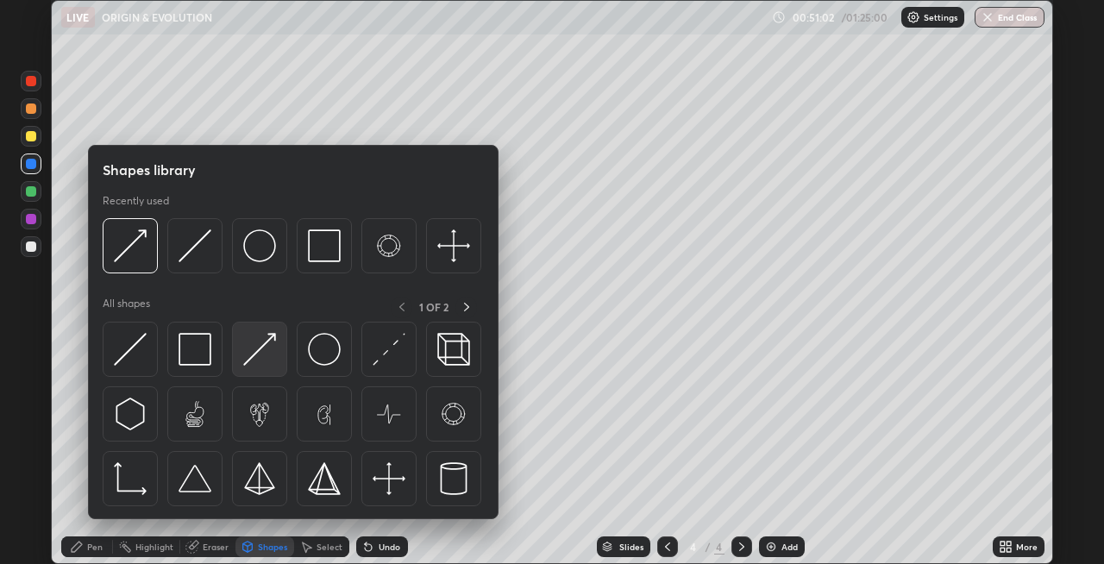
click at [253, 354] on img at bounding box center [259, 349] width 33 height 33
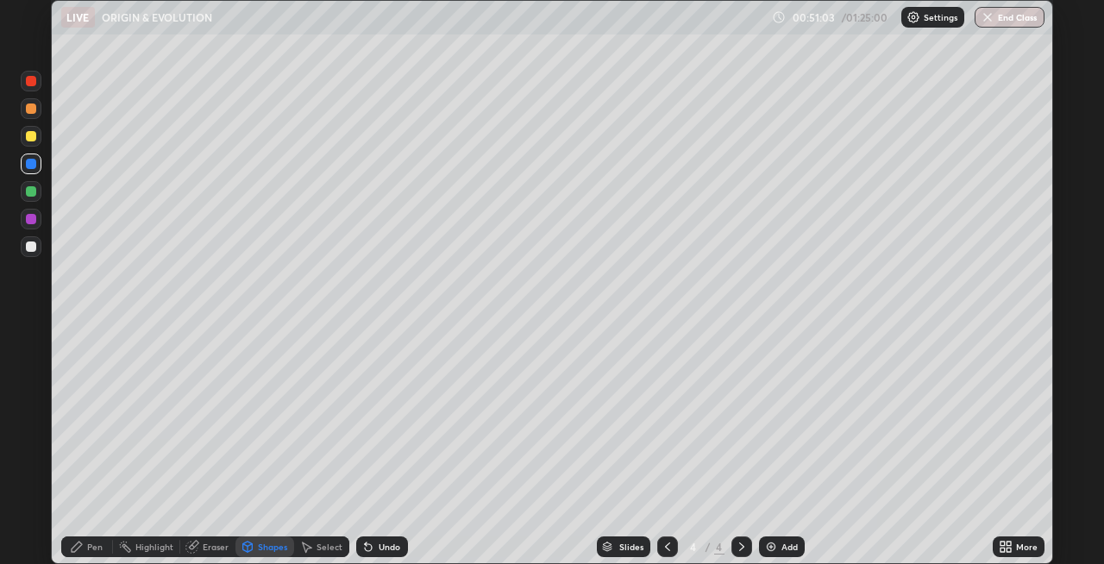
click at [87, 550] on div "Pen" at bounding box center [95, 546] width 16 height 9
click at [385, 548] on div "Undo" at bounding box center [390, 546] width 22 height 9
click at [385, 545] on div "Undo" at bounding box center [390, 546] width 22 height 9
click at [385, 543] on div "Undo" at bounding box center [390, 546] width 22 height 9
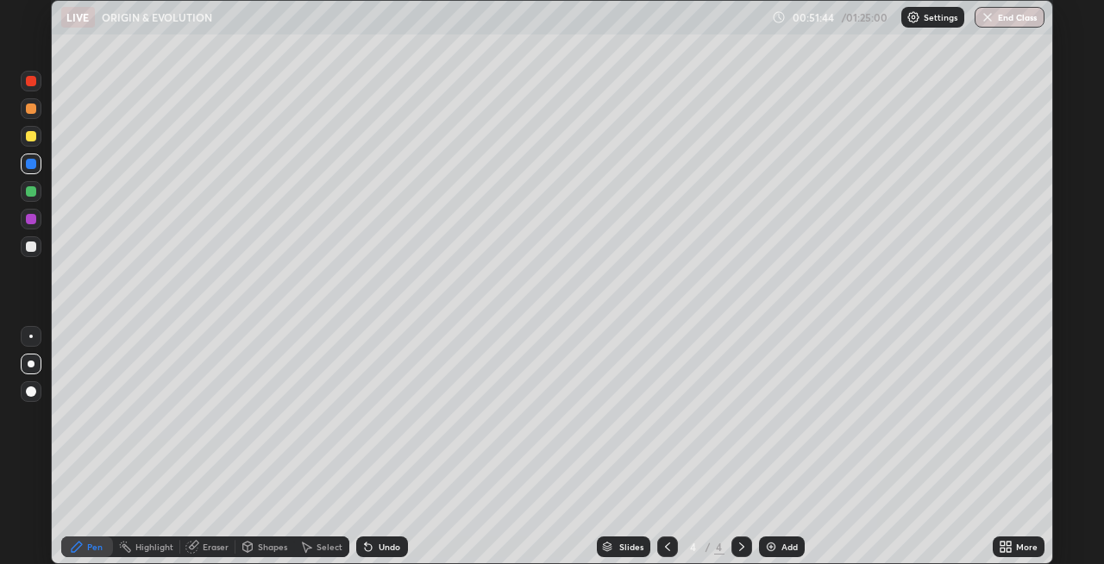
click at [391, 540] on div "Undo" at bounding box center [382, 546] width 52 height 21
click at [391, 542] on div "Undo" at bounding box center [390, 546] width 22 height 9
click at [395, 544] on div "Undo" at bounding box center [390, 546] width 22 height 9
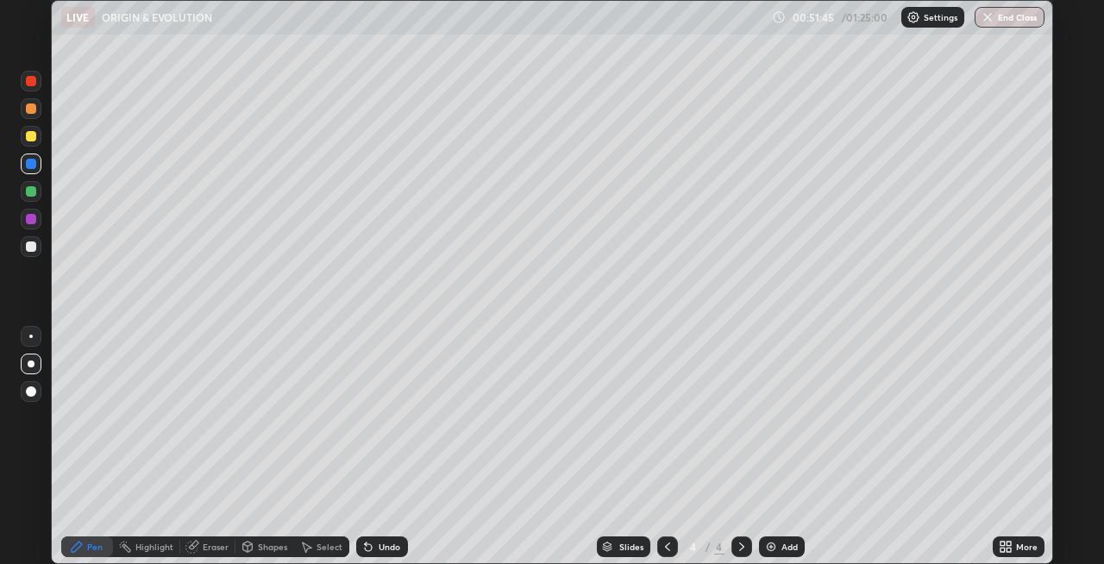
click at [391, 548] on div "Undo" at bounding box center [390, 546] width 22 height 9
click at [247, 545] on icon at bounding box center [246, 545] width 9 height 3
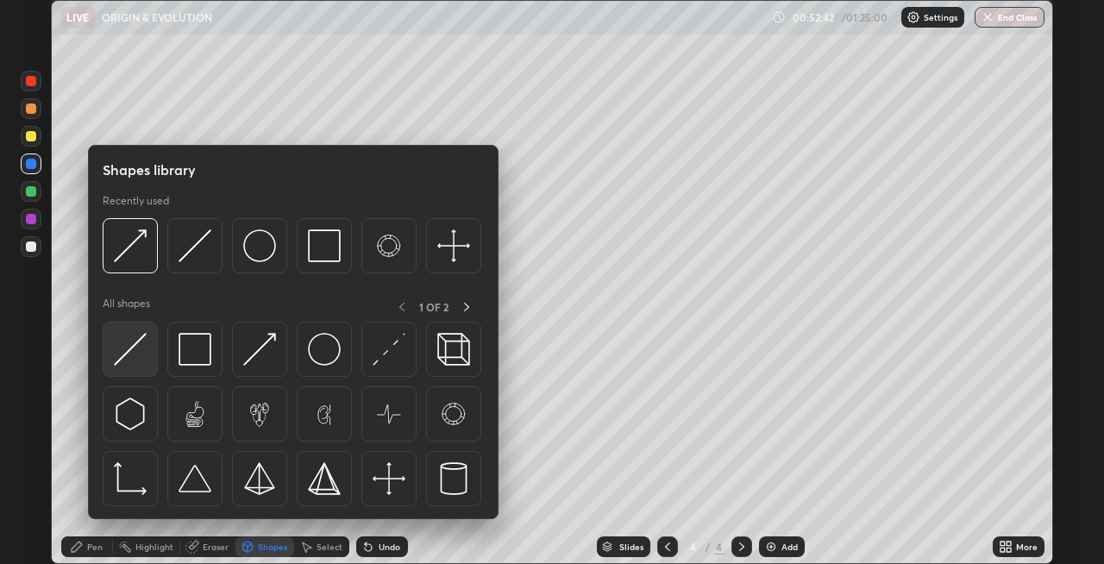
click at [136, 352] on img at bounding box center [130, 349] width 33 height 33
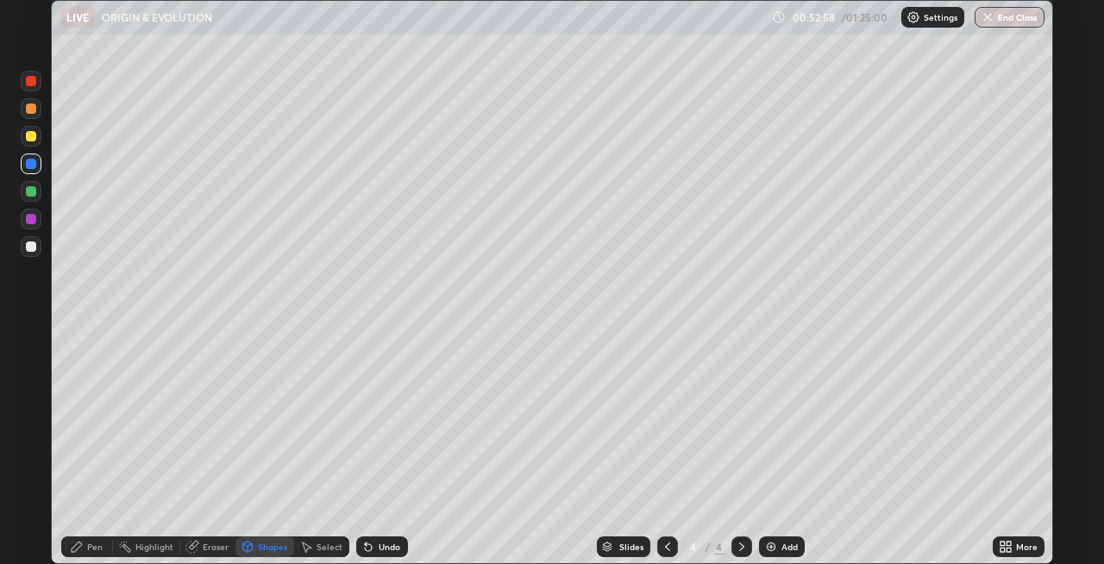
click at [255, 543] on div "Shapes" at bounding box center [264, 546] width 59 height 21
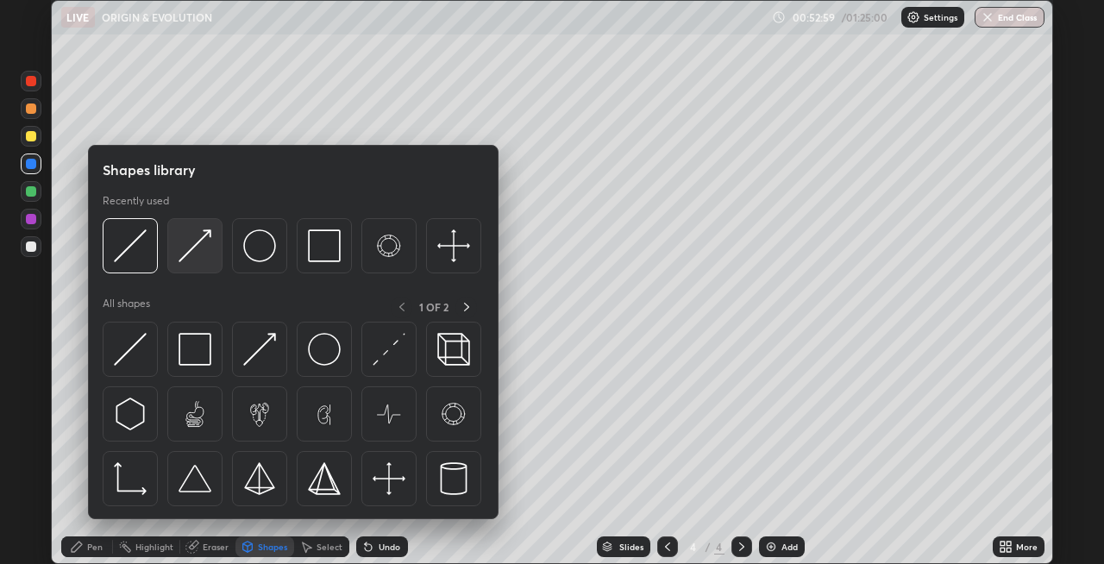
click at [189, 257] on img at bounding box center [195, 245] width 33 height 33
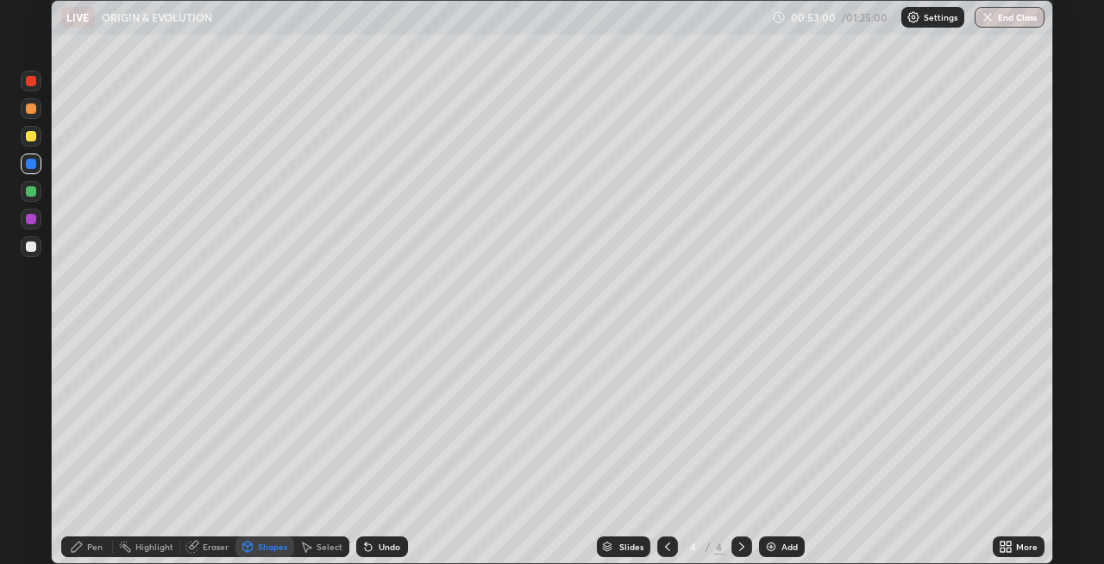
click at [81, 545] on icon at bounding box center [77, 547] width 10 height 10
click at [261, 551] on div "Shapes" at bounding box center [272, 546] width 29 height 9
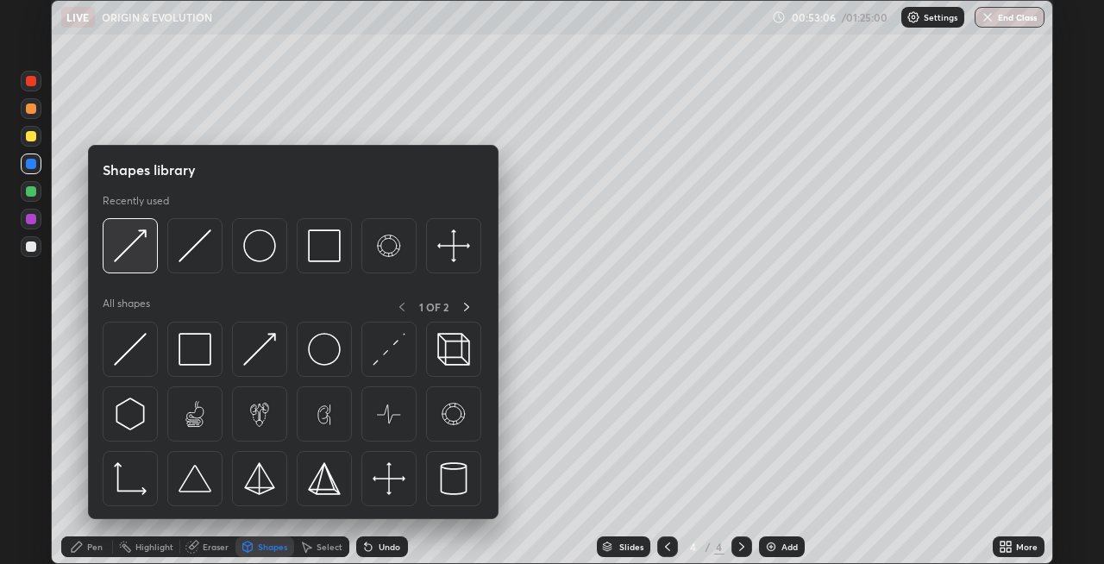
click at [140, 258] on img at bounding box center [130, 245] width 33 height 33
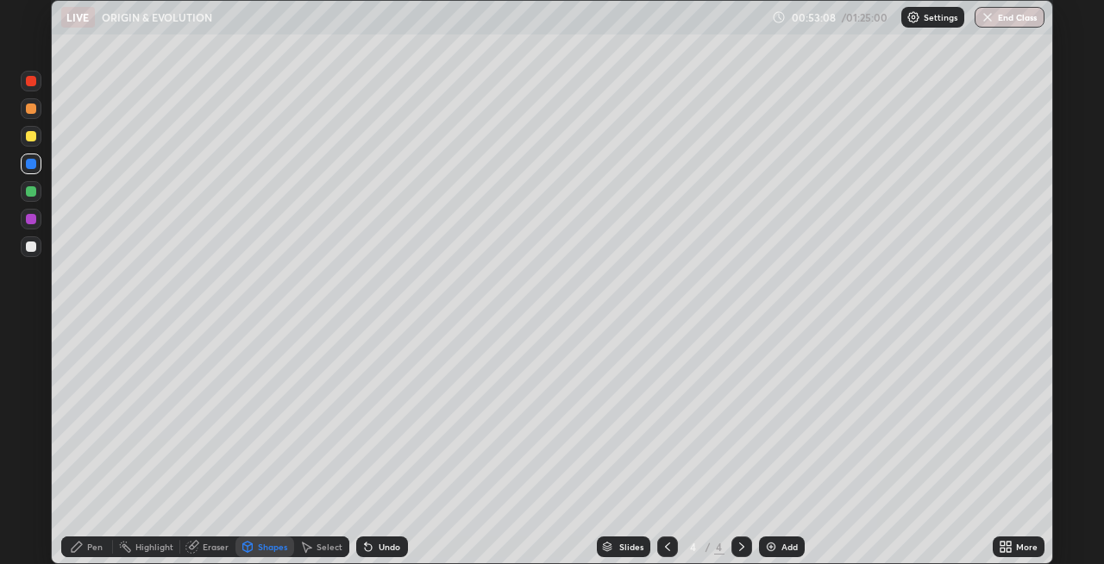
click at [97, 548] on div "Pen" at bounding box center [95, 546] width 16 height 9
click at [30, 223] on div at bounding box center [31, 219] width 10 height 10
click at [365, 543] on icon at bounding box center [366, 543] width 2 height 2
click at [267, 544] on div "Shapes" at bounding box center [272, 546] width 29 height 9
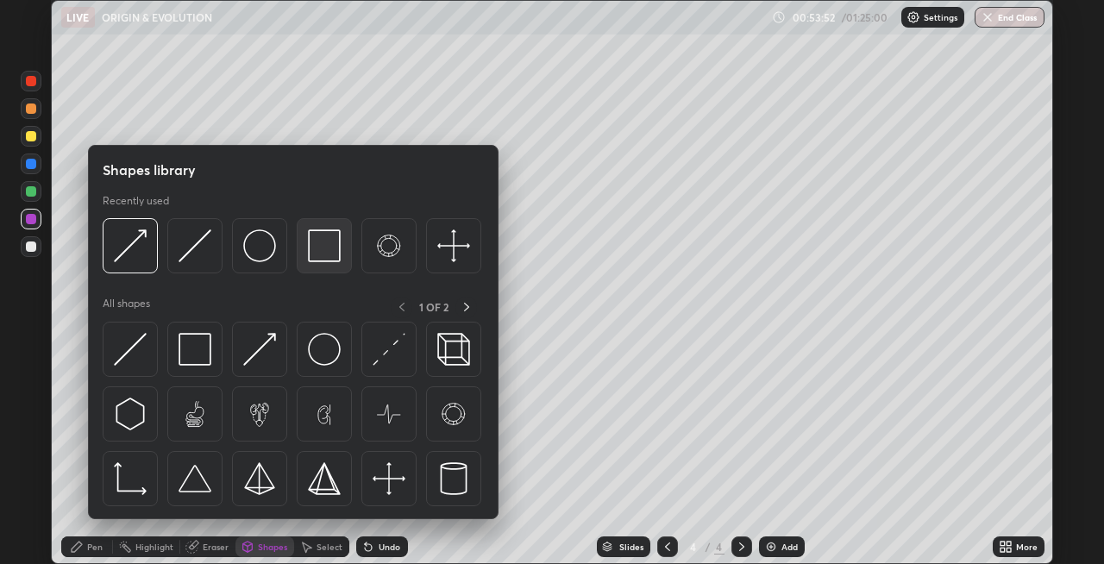
click at [316, 262] on div at bounding box center [324, 245] width 55 height 55
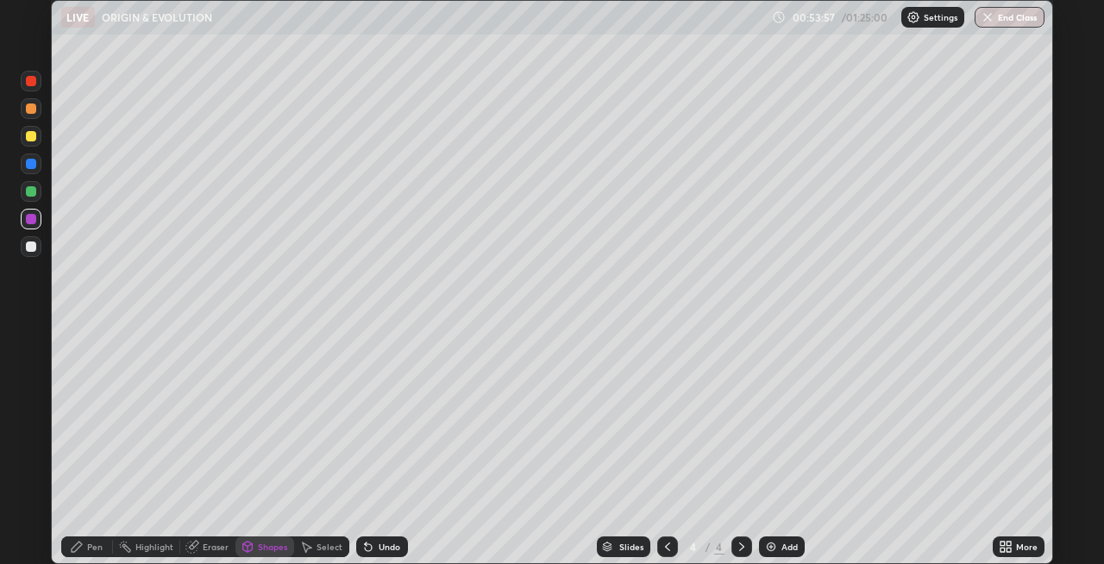
click at [250, 543] on icon at bounding box center [246, 547] width 9 height 10
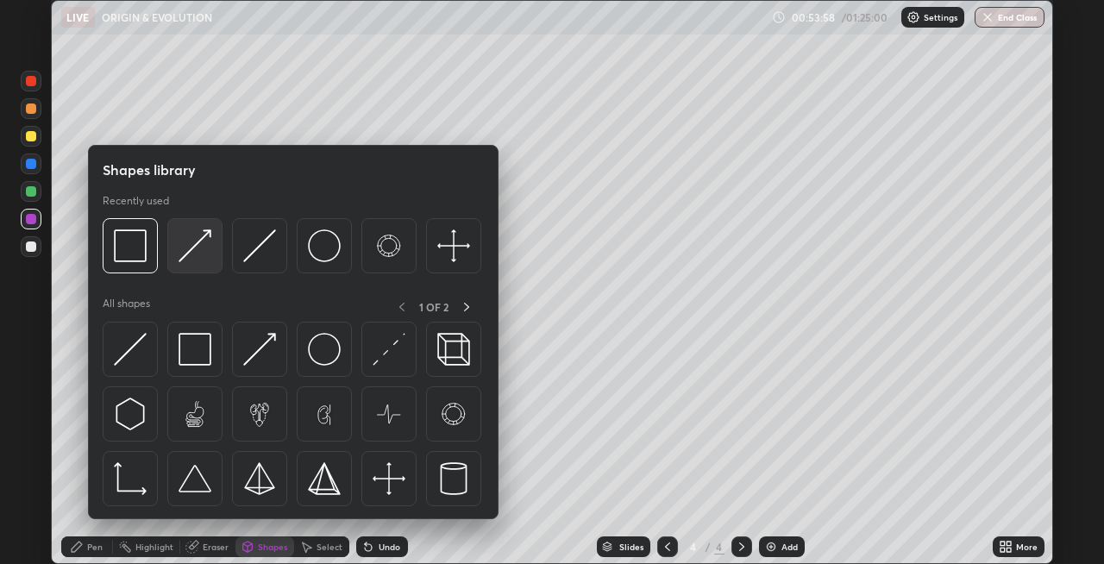
click at [195, 260] on img at bounding box center [195, 245] width 33 height 33
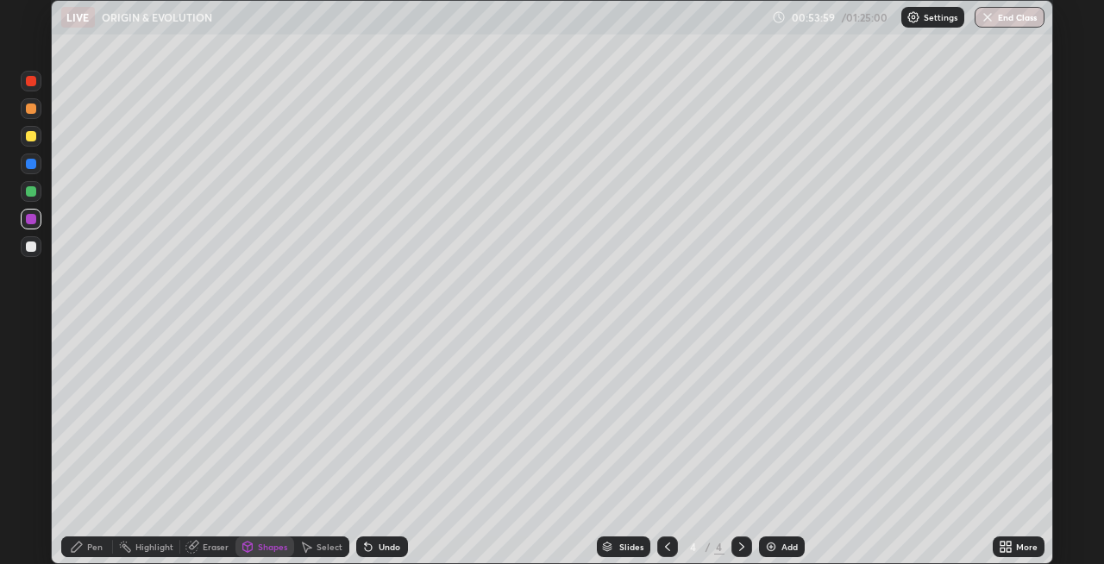
click at [87, 546] on div "Pen" at bounding box center [95, 546] width 16 height 9
click at [28, 248] on div at bounding box center [31, 246] width 10 height 10
click at [264, 546] on div "Shapes" at bounding box center [272, 546] width 29 height 9
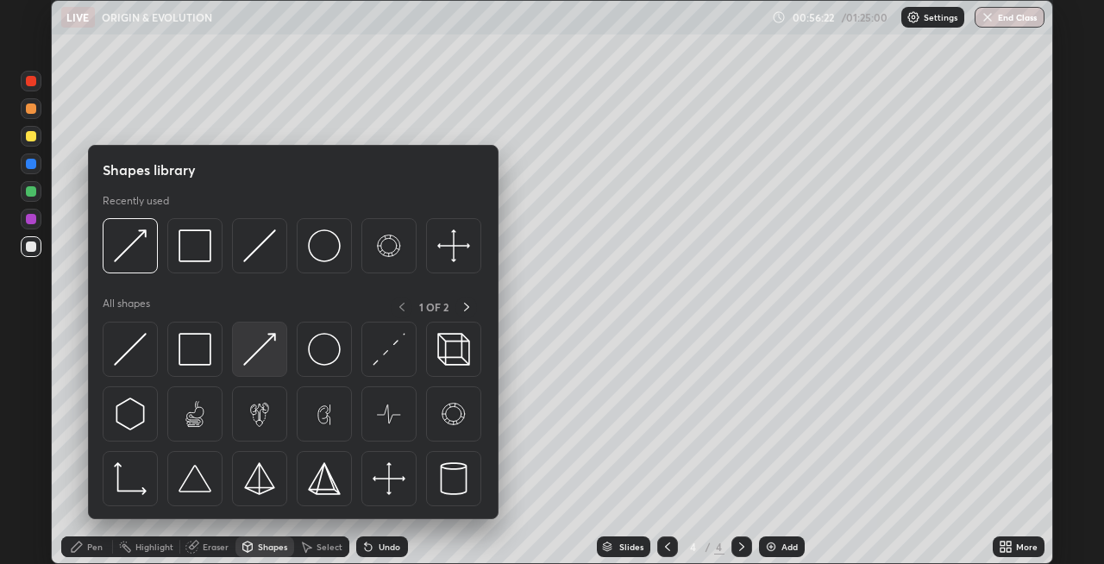
click at [254, 358] on img at bounding box center [259, 349] width 33 height 33
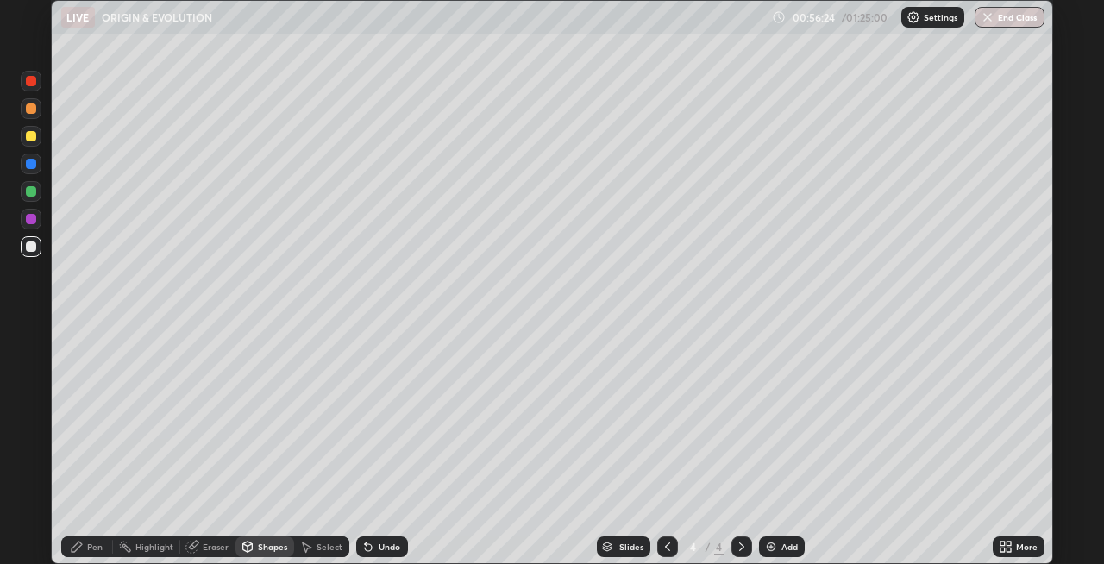
click at [102, 554] on div "Pen" at bounding box center [87, 546] width 52 height 21
click at [28, 191] on div at bounding box center [31, 191] width 10 height 10
click at [31, 248] on div at bounding box center [31, 246] width 10 height 10
click at [262, 550] on div "Shapes" at bounding box center [272, 546] width 29 height 9
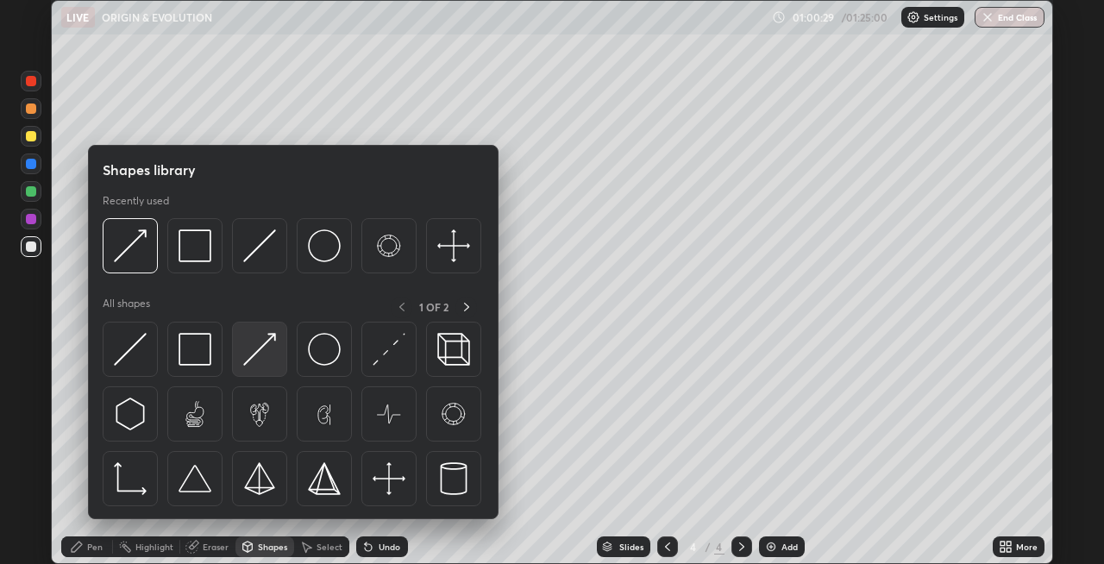
click at [261, 362] on img at bounding box center [259, 349] width 33 height 33
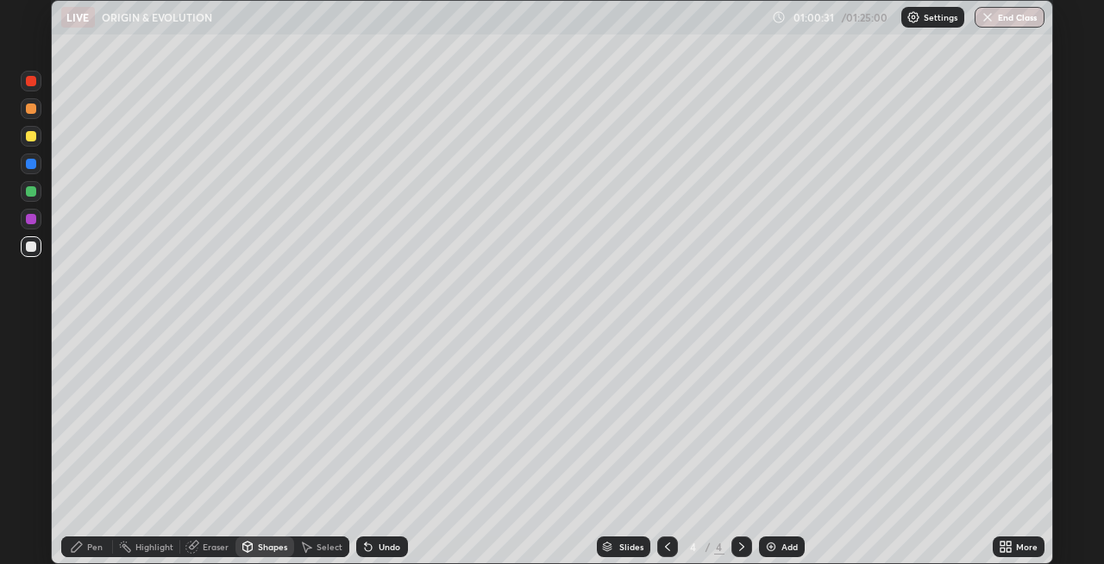
click at [88, 546] on div "Pen" at bounding box center [95, 546] width 16 height 9
click at [30, 245] on div at bounding box center [31, 246] width 10 height 10
click at [255, 544] on div "Shapes" at bounding box center [264, 546] width 59 height 21
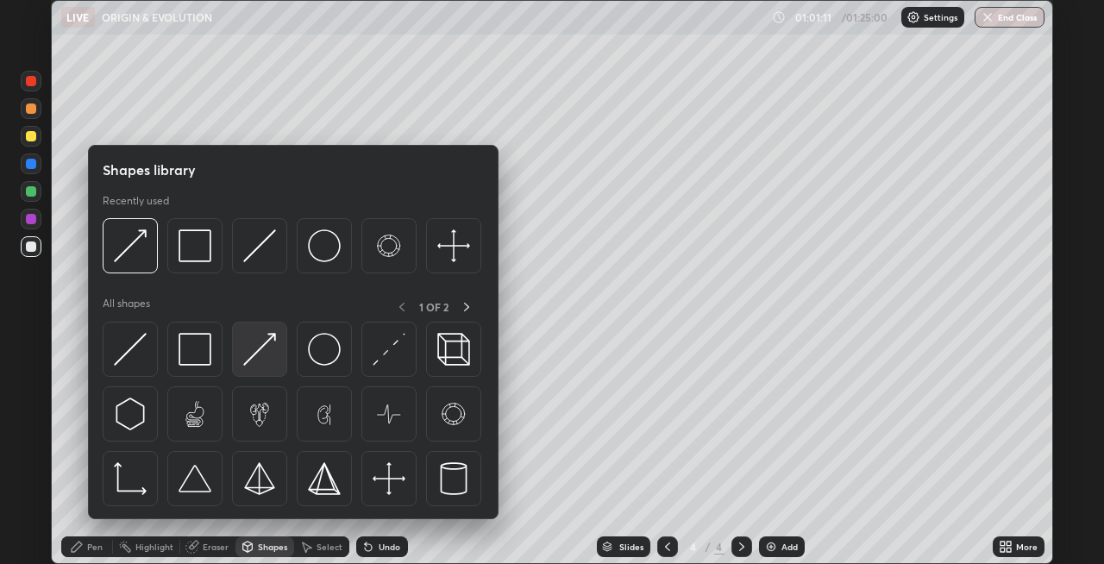
click at [253, 350] on img at bounding box center [259, 349] width 33 height 33
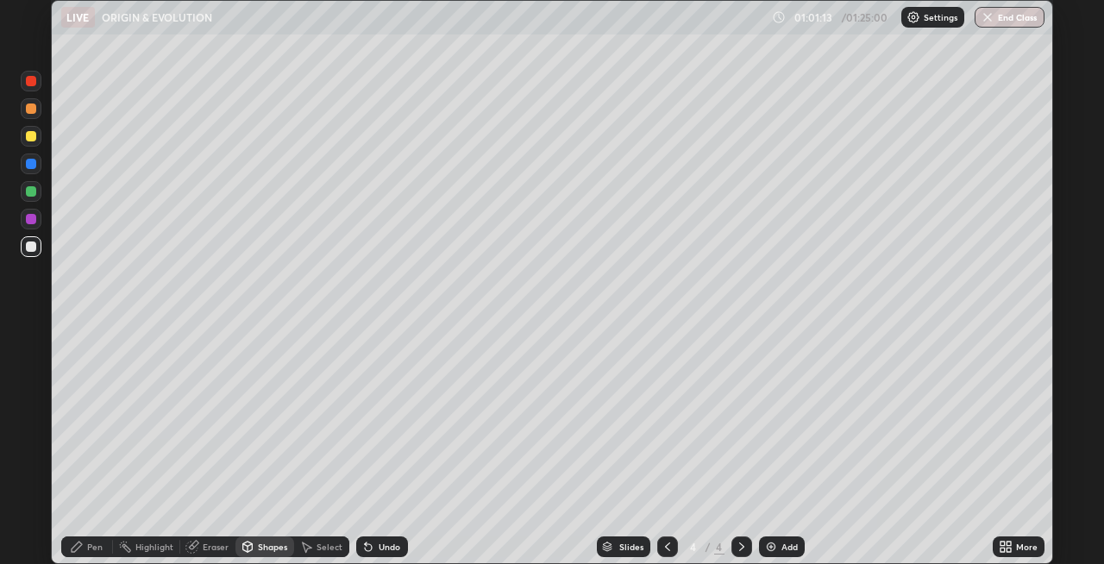
click at [87, 542] on div "Pen" at bounding box center [95, 546] width 16 height 9
click at [263, 546] on div "Shapes" at bounding box center [272, 546] width 29 height 9
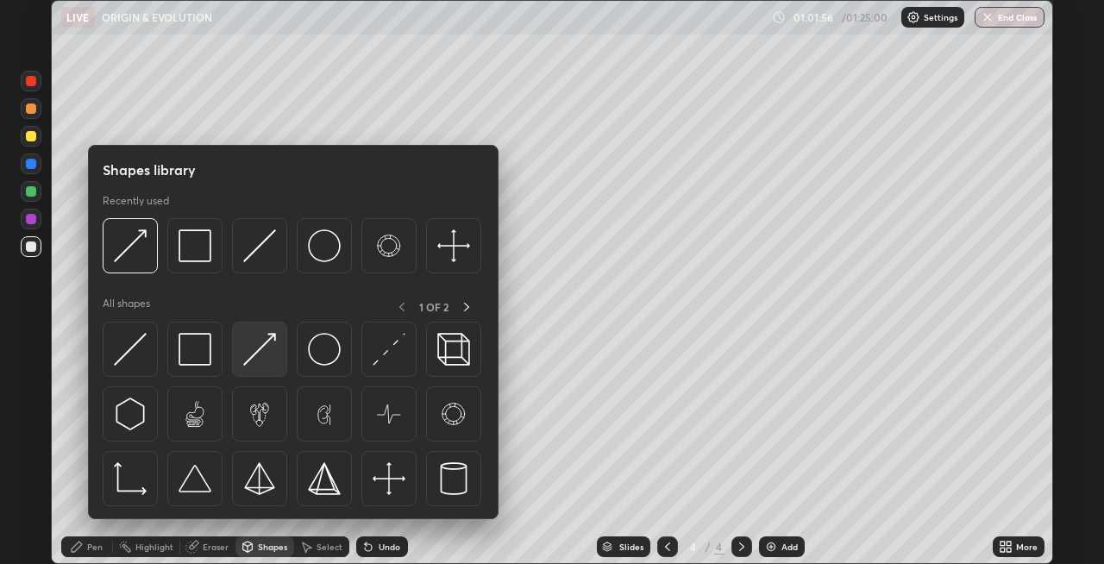
click at [255, 354] on img at bounding box center [259, 349] width 33 height 33
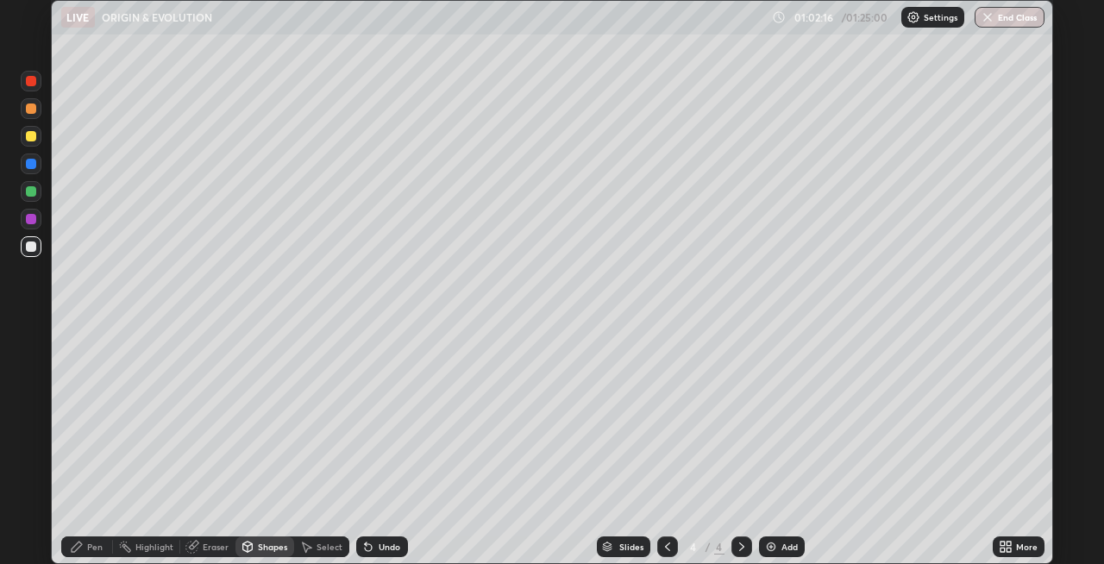
click at [384, 542] on div "Undo" at bounding box center [390, 546] width 22 height 9
click at [87, 542] on div "Pen" at bounding box center [95, 546] width 16 height 9
click at [259, 549] on div "Shapes" at bounding box center [272, 546] width 29 height 9
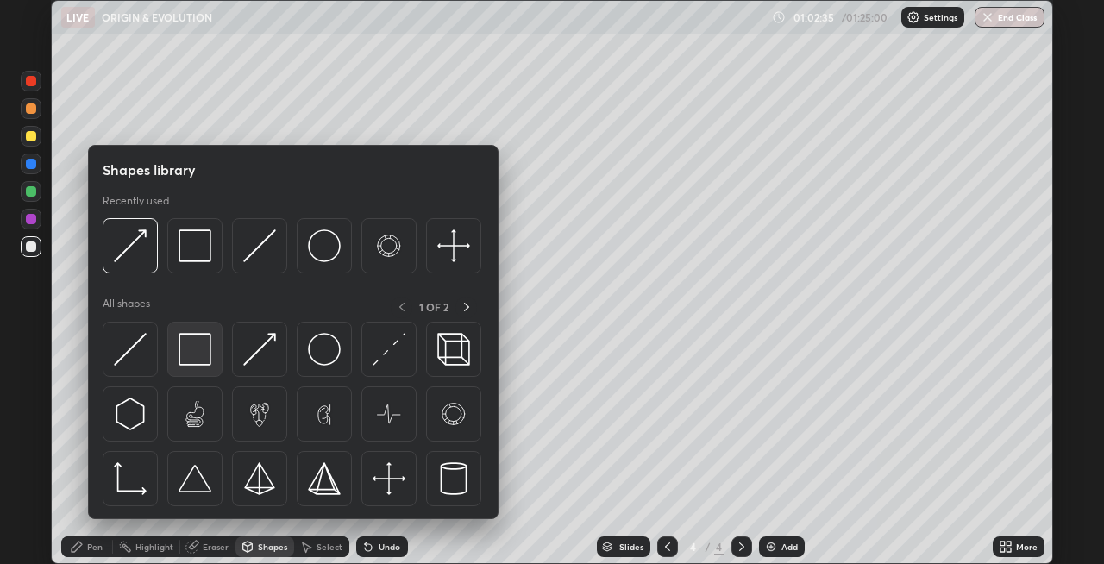
click at [195, 353] on img at bounding box center [195, 349] width 33 height 33
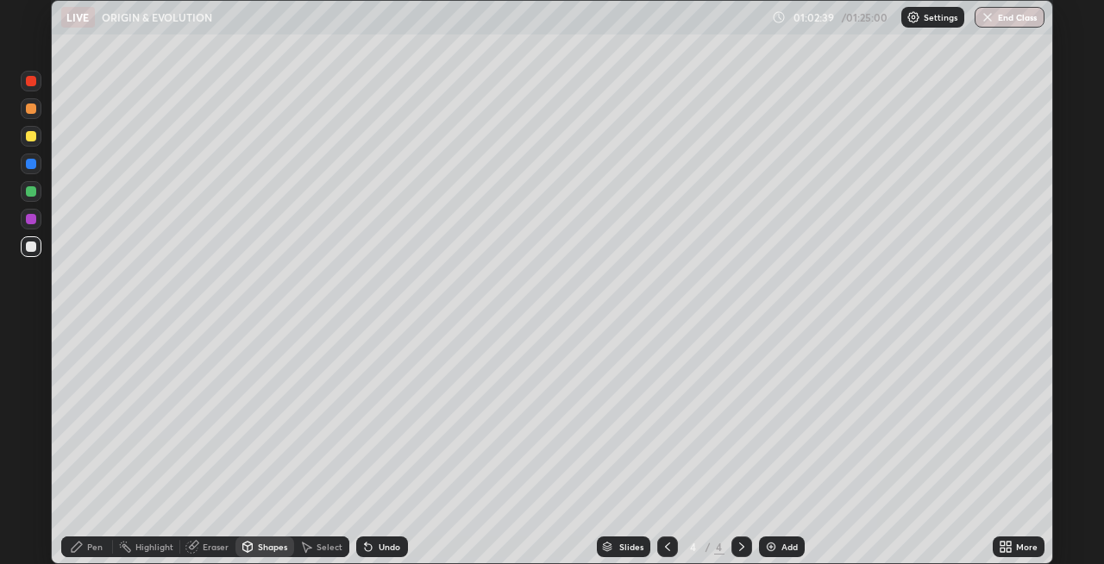
click at [78, 550] on icon at bounding box center [77, 547] width 14 height 14
click at [263, 547] on div "Shapes" at bounding box center [272, 546] width 29 height 9
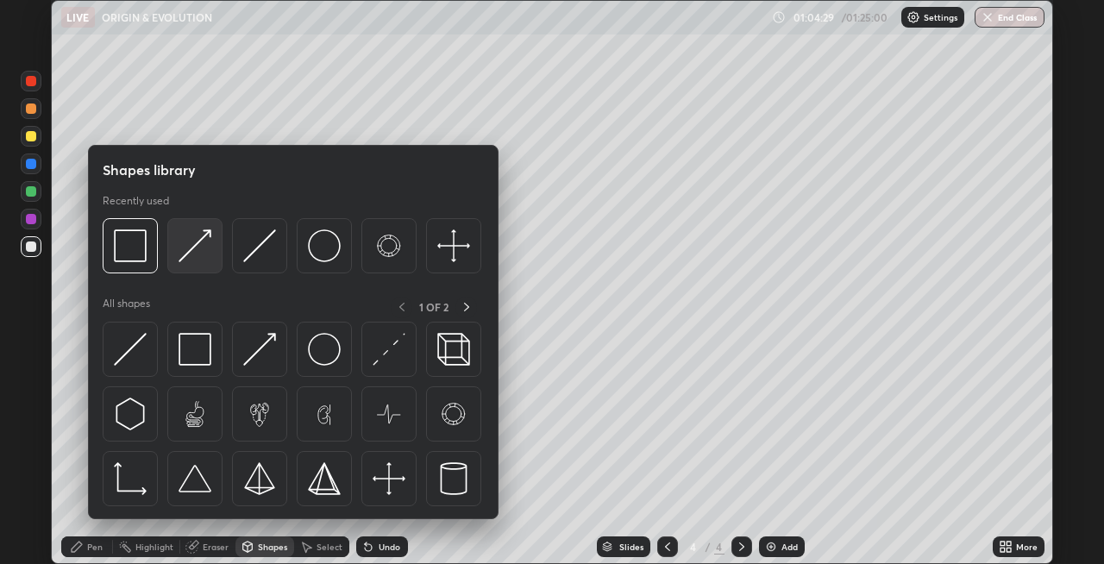
click at [188, 248] on img at bounding box center [195, 245] width 33 height 33
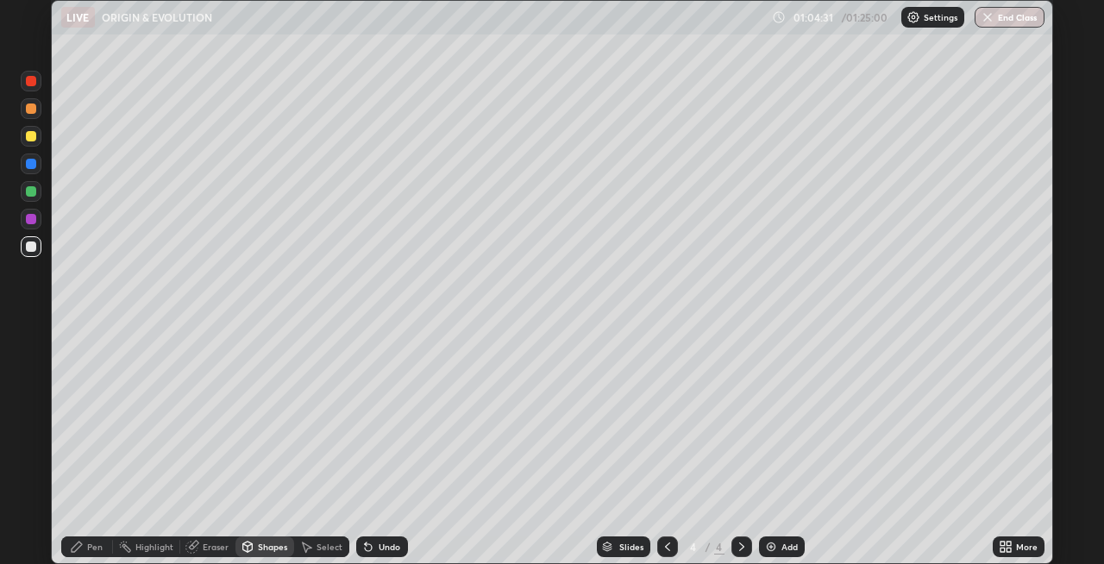
click at [96, 548] on div "Pen" at bounding box center [95, 546] width 16 height 9
click at [668, 543] on icon at bounding box center [667, 546] width 5 height 9
click at [740, 542] on icon at bounding box center [742, 547] width 14 height 14
click at [28, 84] on div at bounding box center [31, 81] width 10 height 10
click at [392, 543] on div "Undo" at bounding box center [390, 546] width 22 height 9
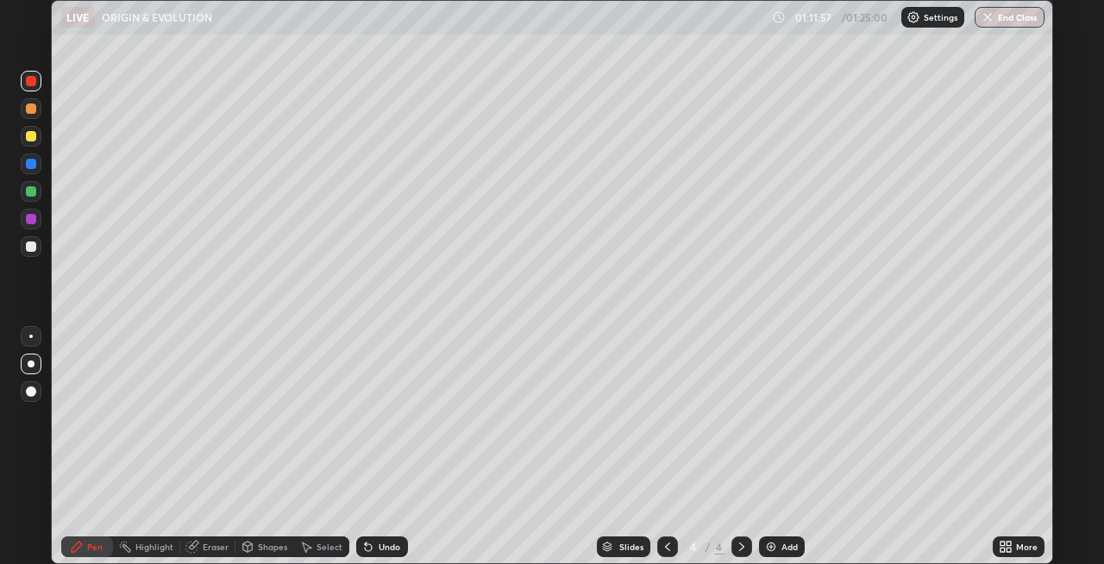
click at [775, 545] on img at bounding box center [771, 547] width 14 height 14
click at [34, 166] on div at bounding box center [31, 164] width 10 height 10
click at [34, 248] on div at bounding box center [31, 246] width 10 height 10
click at [255, 542] on div "Shapes" at bounding box center [264, 546] width 59 height 21
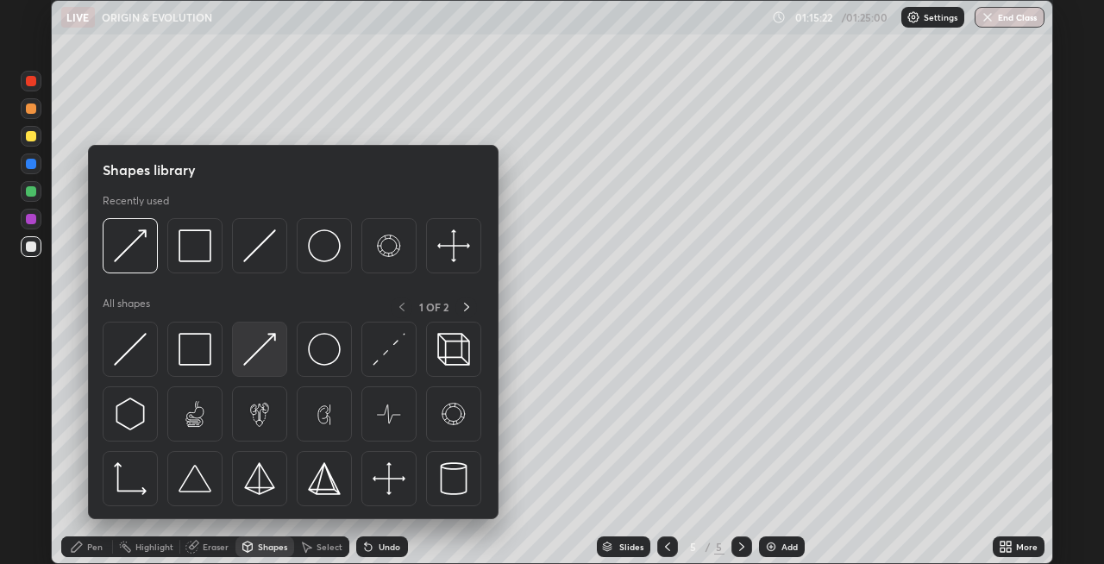
click at [261, 352] on img at bounding box center [259, 349] width 33 height 33
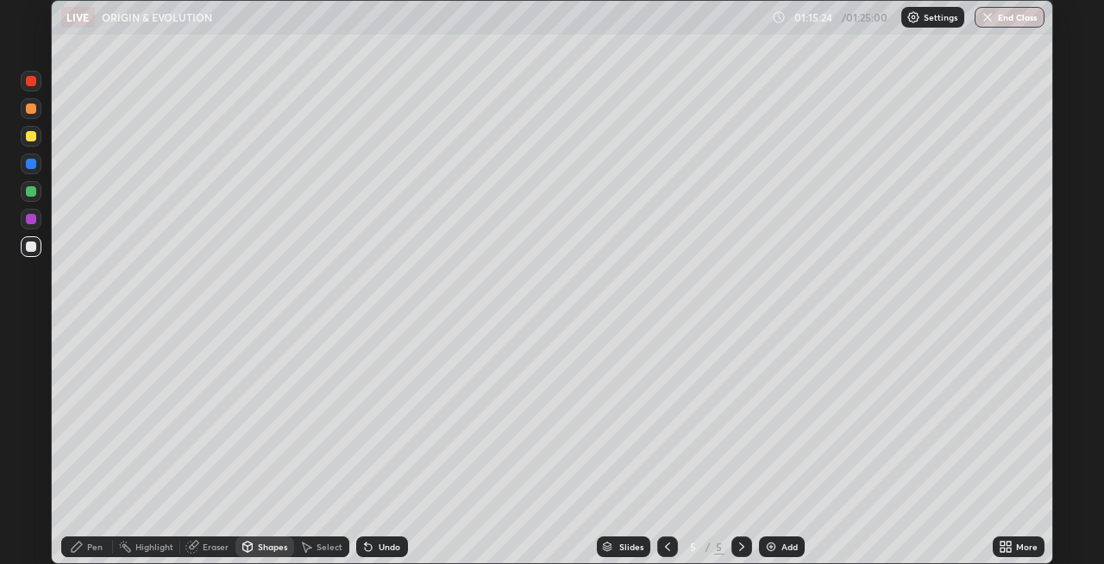
click at [85, 541] on div "Pen" at bounding box center [87, 546] width 52 height 21
click at [258, 548] on div "Shapes" at bounding box center [272, 546] width 29 height 9
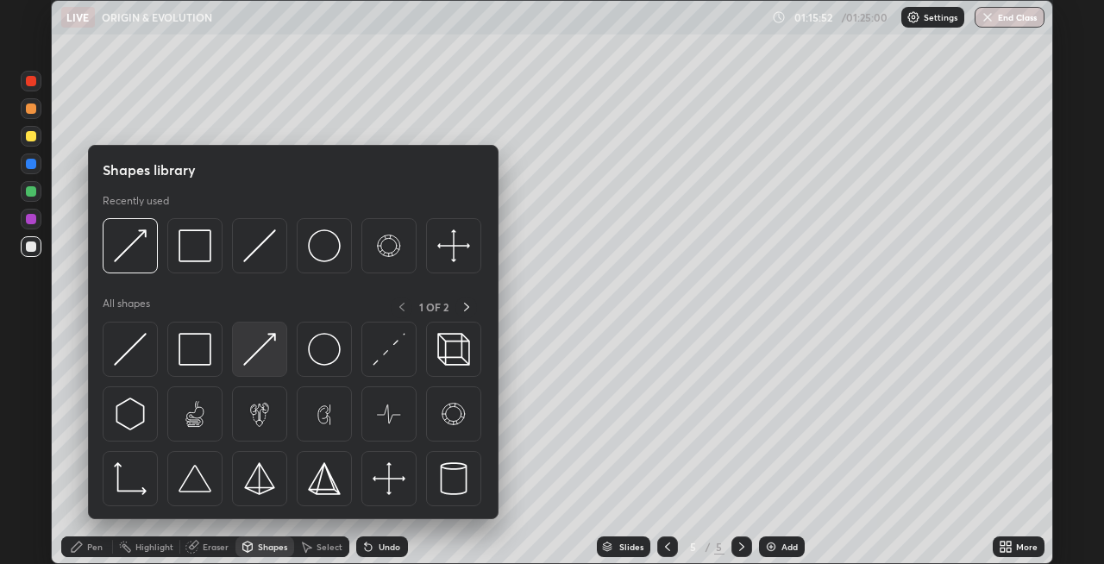
click at [250, 361] on img at bounding box center [259, 349] width 33 height 33
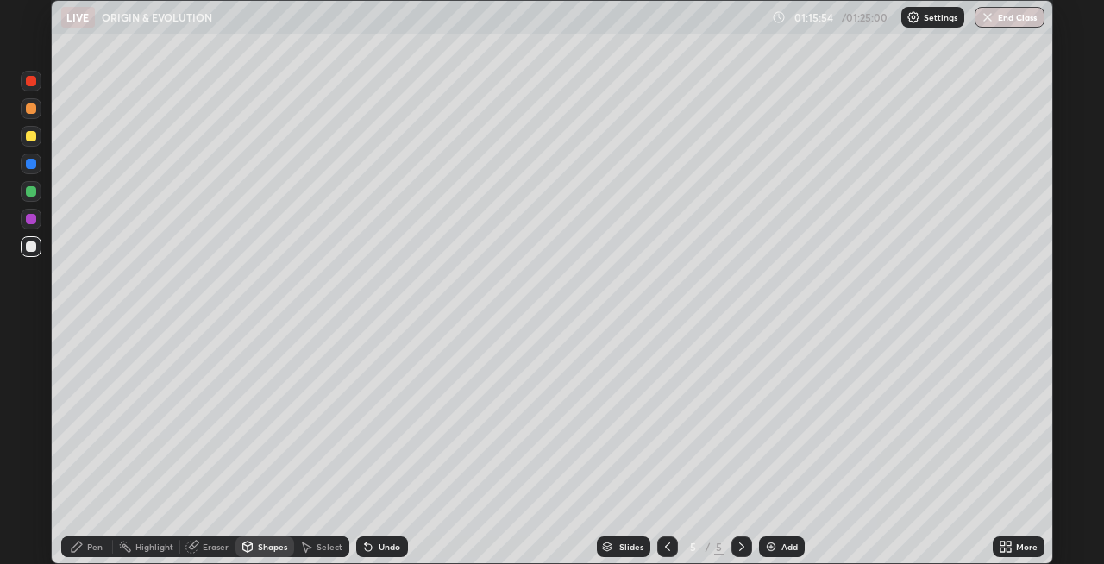
click at [88, 542] on div "Pen" at bounding box center [95, 546] width 16 height 9
click at [27, 112] on div at bounding box center [31, 108] width 10 height 10
click at [211, 550] on div "Eraser" at bounding box center [216, 546] width 26 height 9
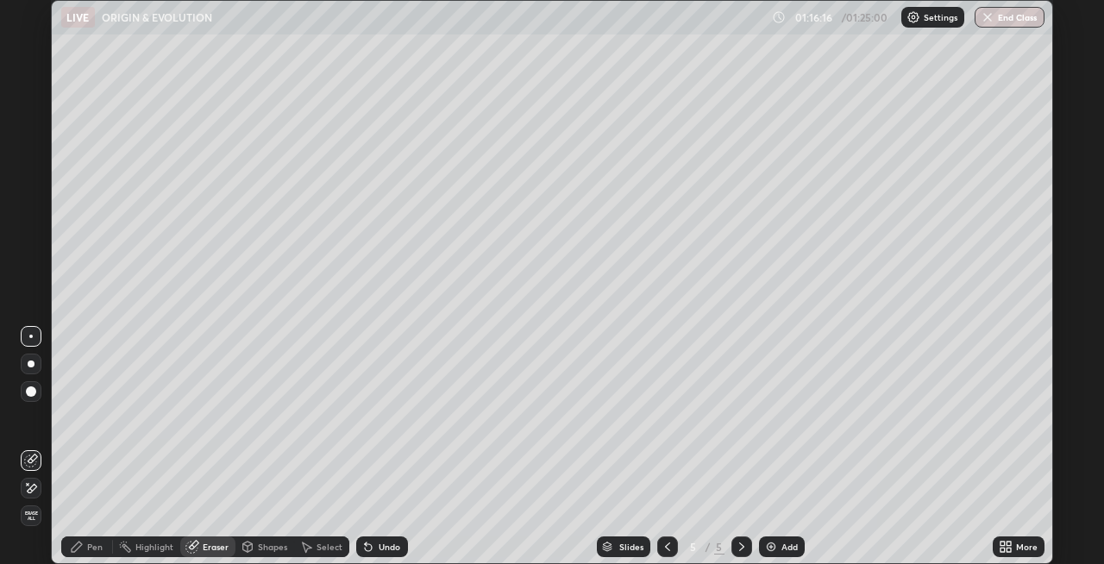
click at [89, 542] on div "Pen" at bounding box center [95, 546] width 16 height 9
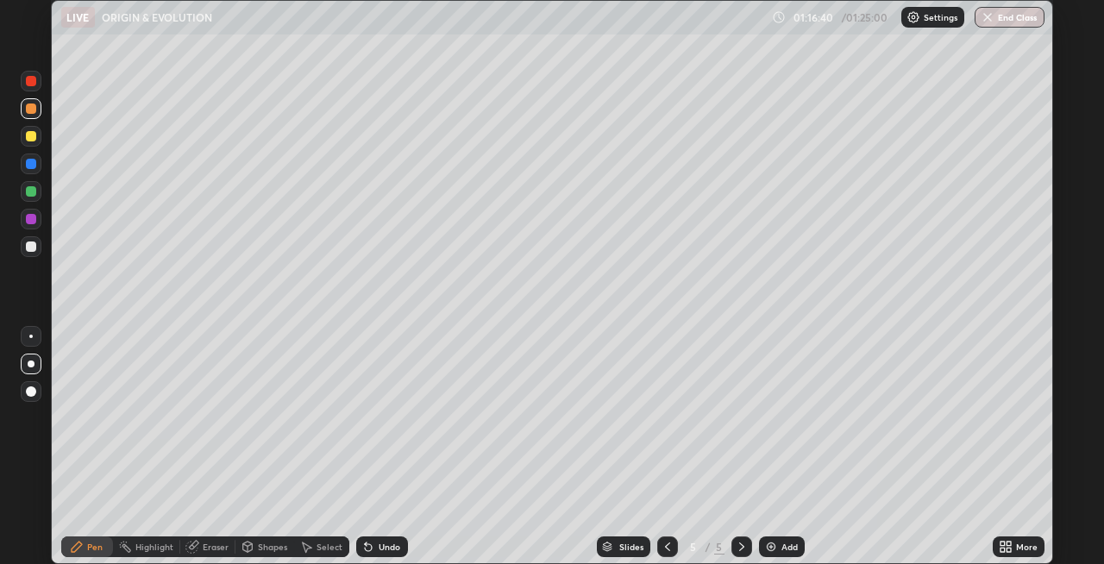
click at [262, 540] on div "Shapes" at bounding box center [264, 546] width 59 height 21
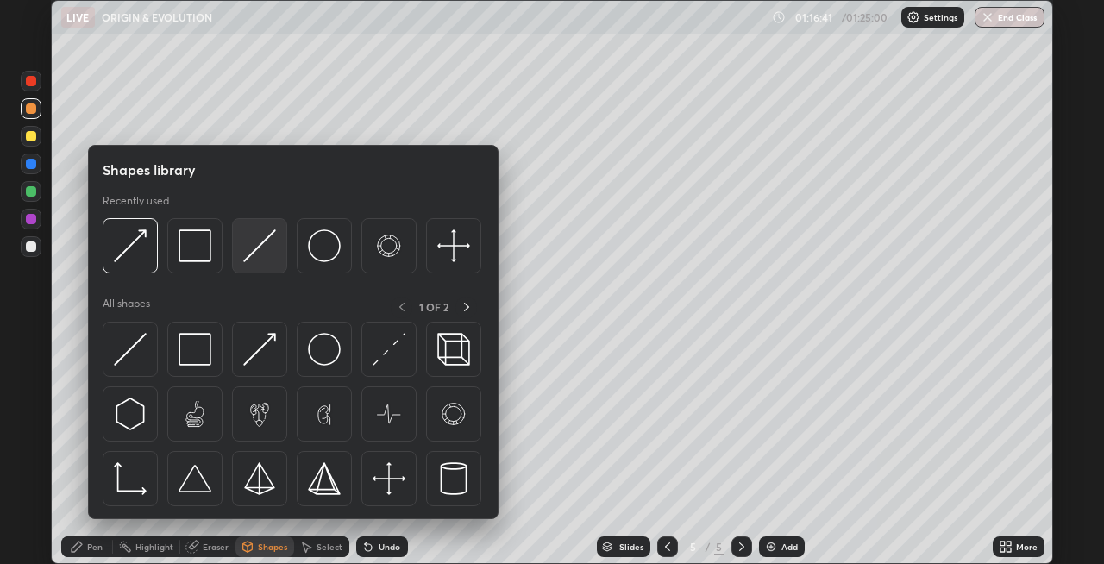
click at [248, 256] on img at bounding box center [259, 245] width 33 height 33
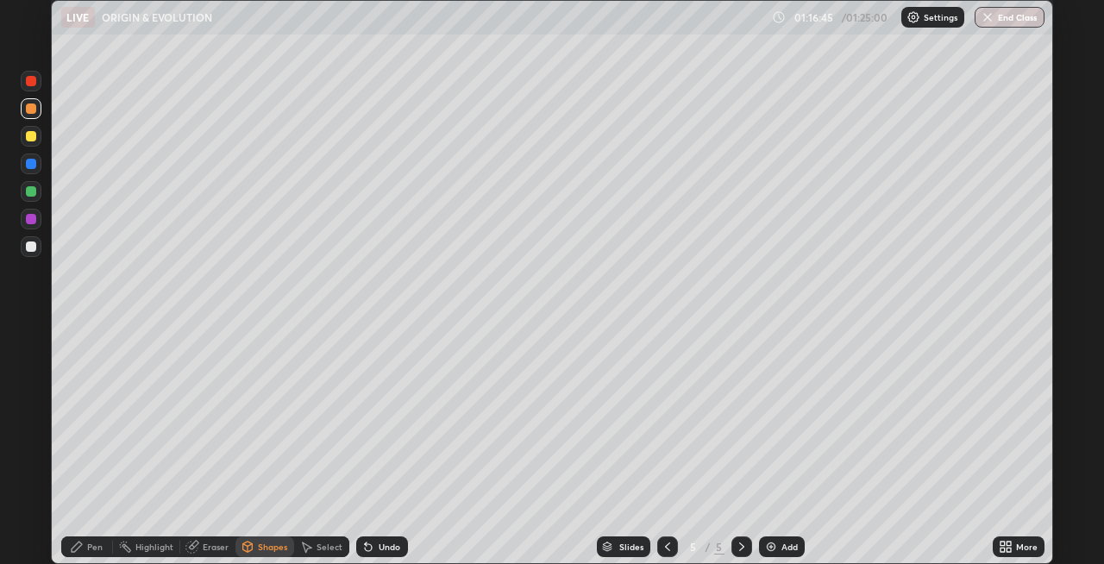
click at [93, 545] on div "Pen" at bounding box center [95, 546] width 16 height 9
click at [266, 540] on div "Shapes" at bounding box center [264, 546] width 59 height 21
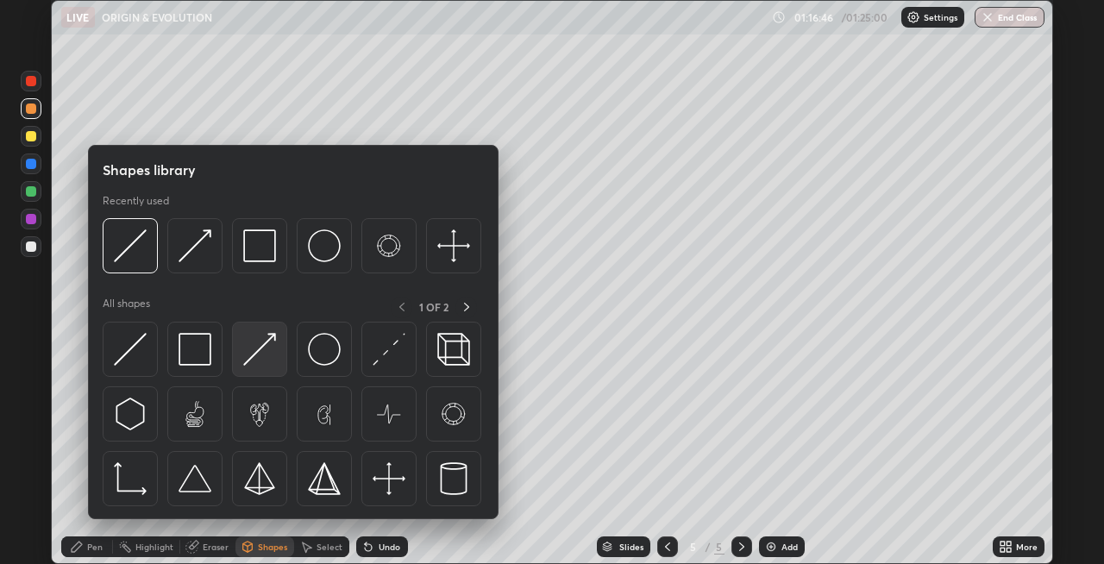
click at [255, 350] on img at bounding box center [259, 349] width 33 height 33
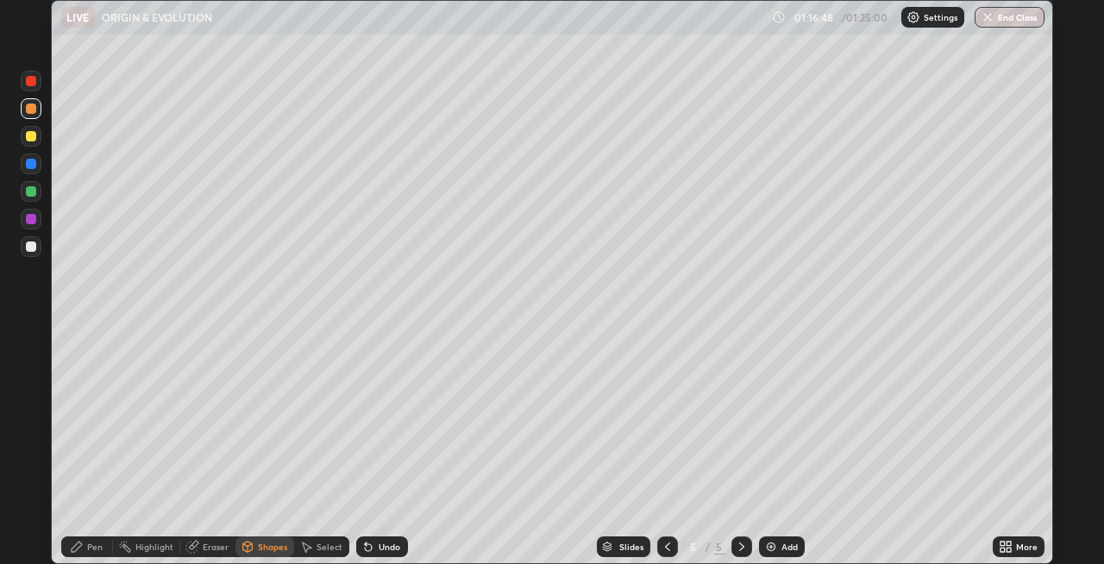
click at [98, 542] on div "Pen" at bounding box center [95, 546] width 16 height 9
click at [28, 81] on div at bounding box center [31, 81] width 10 height 10
click at [263, 546] on div "Shapes" at bounding box center [272, 546] width 29 height 9
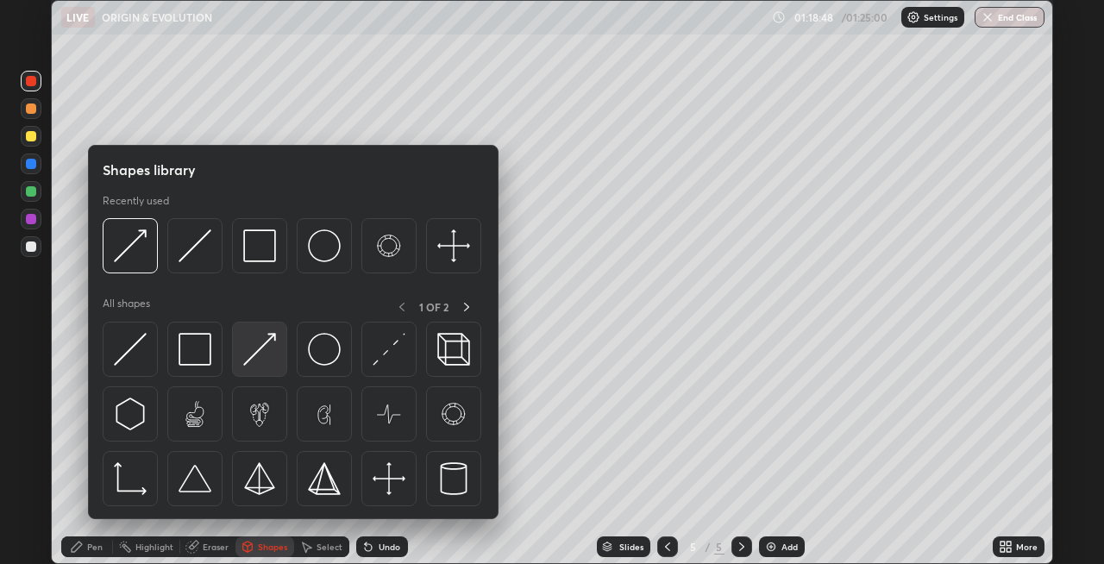
click at [261, 363] on img at bounding box center [259, 349] width 33 height 33
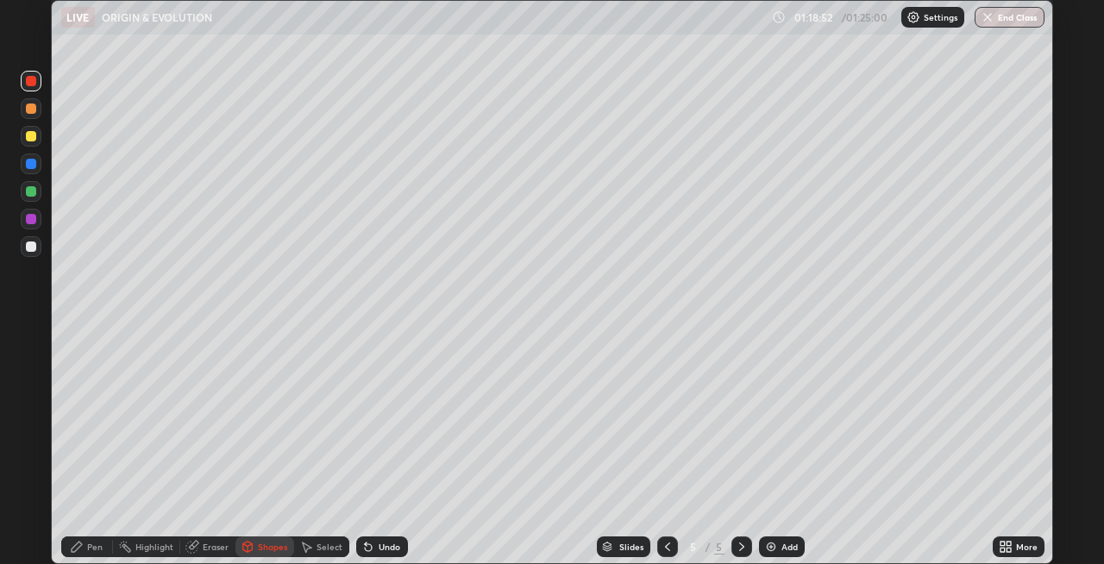
click at [92, 546] on div "Pen" at bounding box center [95, 546] width 16 height 9
click at [30, 166] on div at bounding box center [31, 164] width 10 height 10
click at [29, 141] on div at bounding box center [31, 136] width 10 height 10
click at [260, 551] on div "Shapes" at bounding box center [272, 546] width 29 height 9
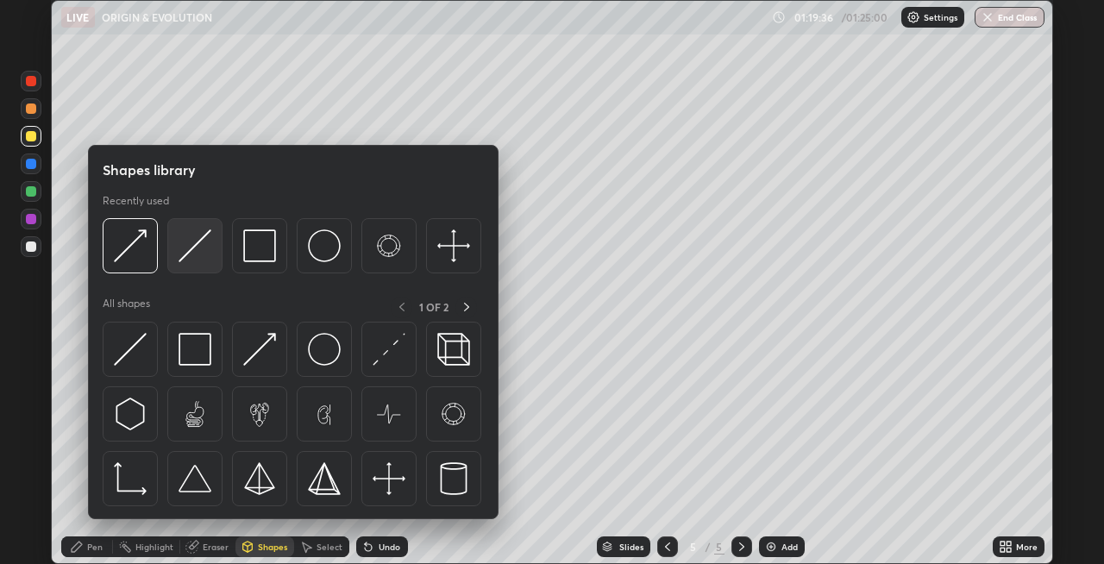
click at [203, 248] on img at bounding box center [195, 245] width 33 height 33
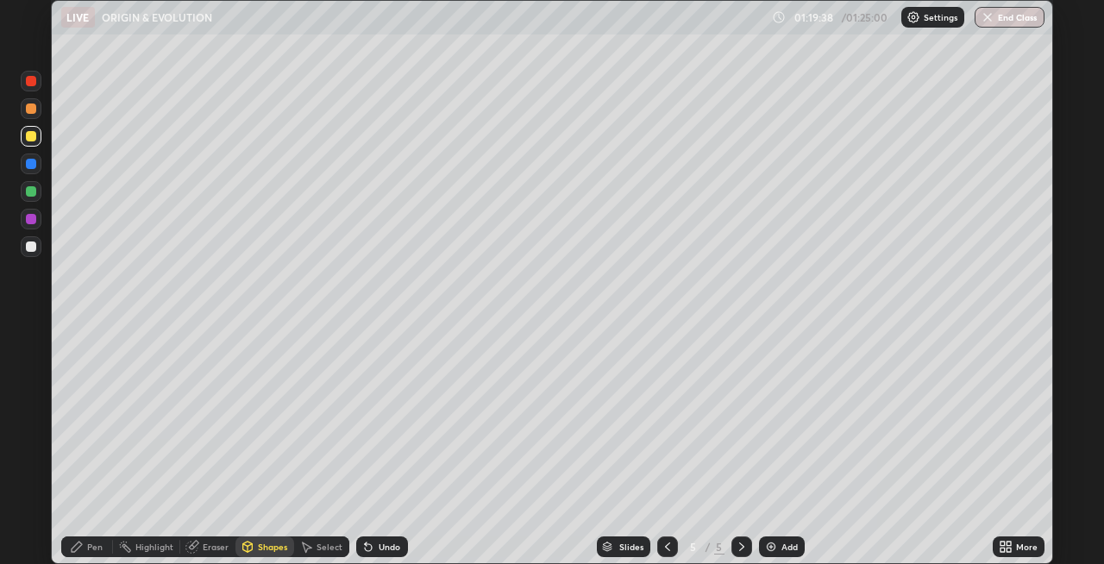
click at [261, 546] on div "Shapes" at bounding box center [272, 546] width 29 height 9
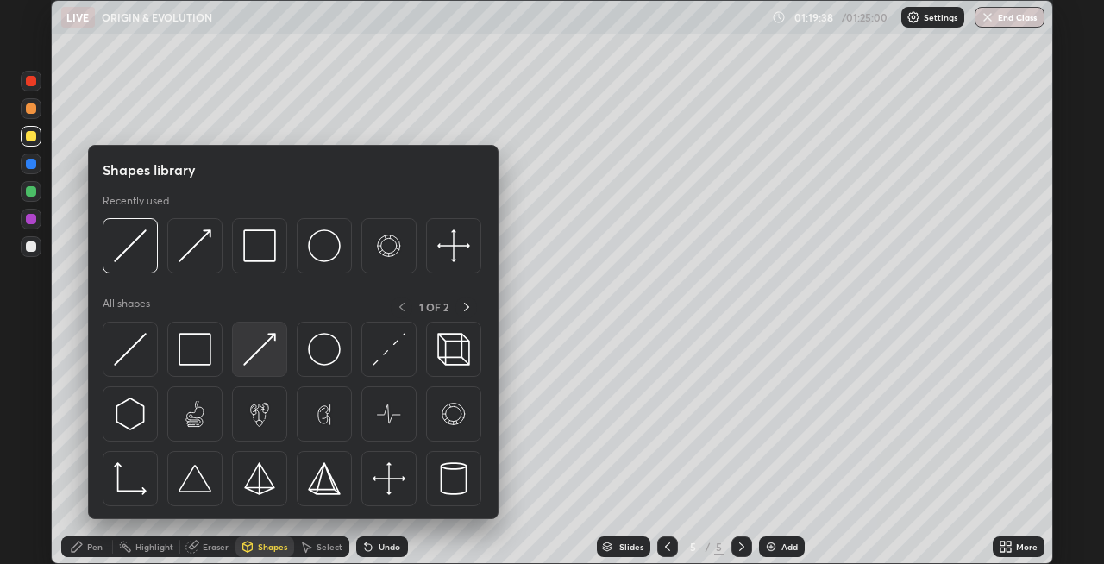
click at [269, 354] on img at bounding box center [259, 349] width 33 height 33
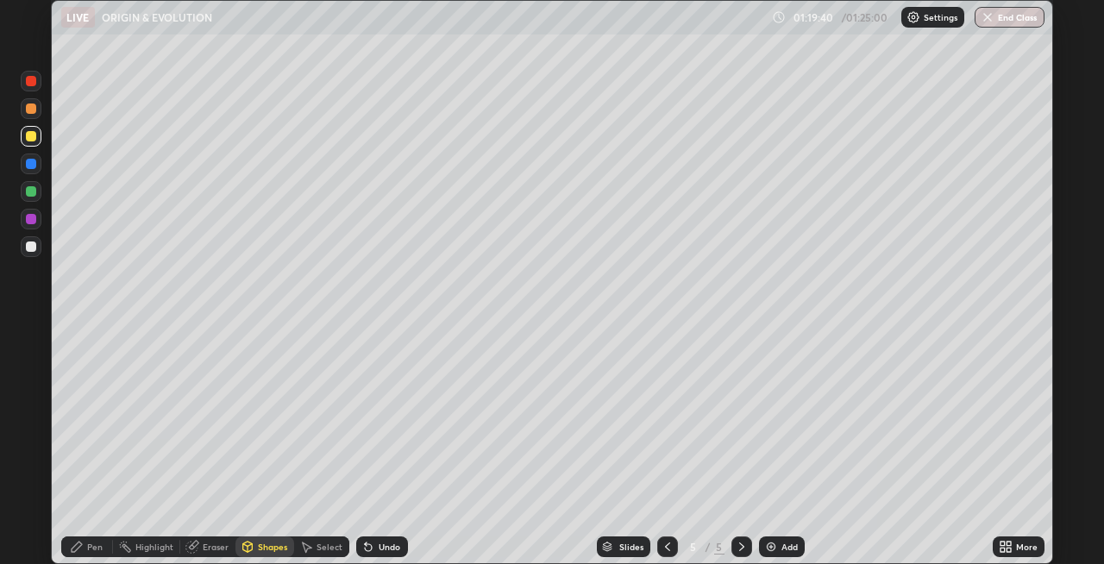
click at [86, 550] on div "Pen" at bounding box center [87, 546] width 52 height 21
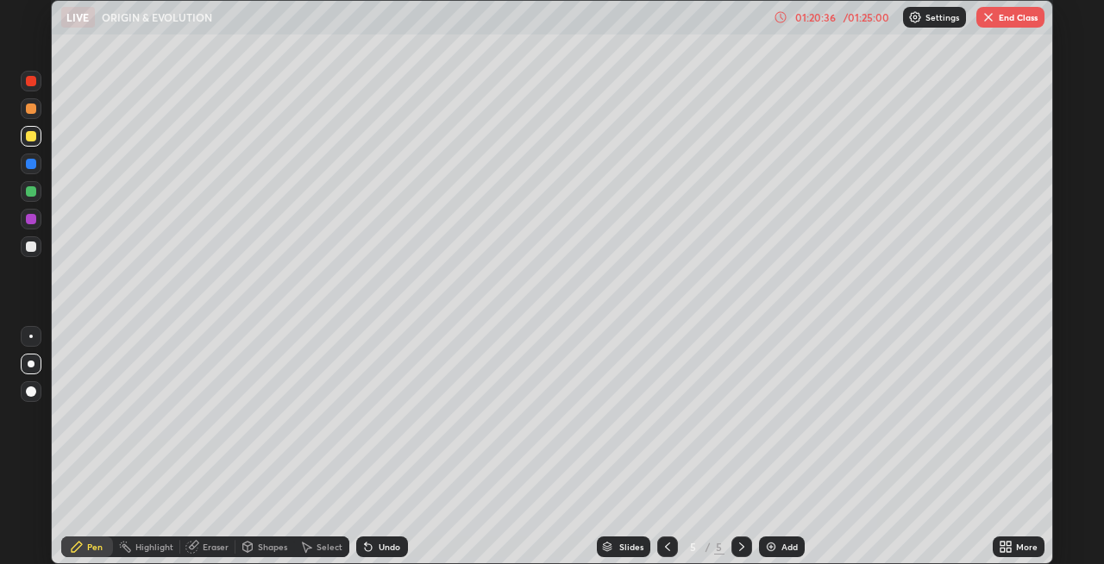
click at [254, 547] on div "Shapes" at bounding box center [264, 546] width 59 height 21
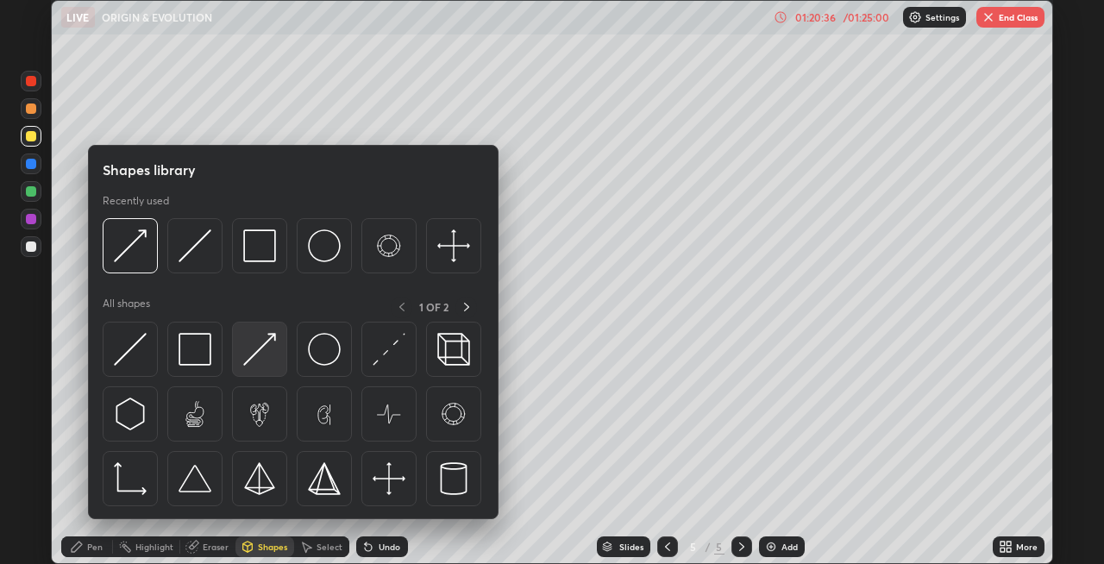
click at [254, 365] on img at bounding box center [259, 349] width 33 height 33
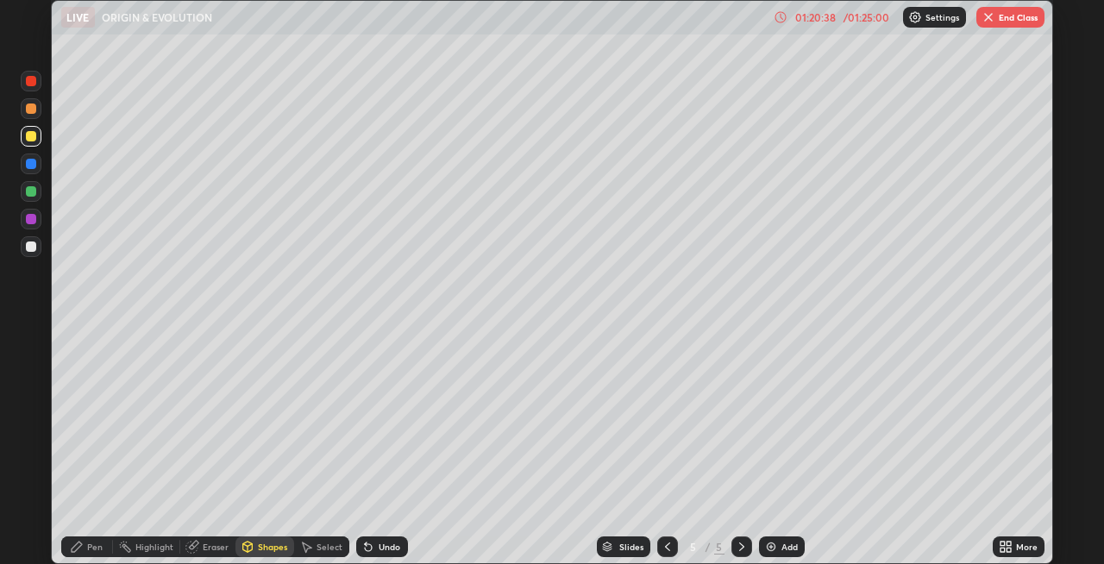
click at [99, 546] on div "Pen" at bounding box center [95, 546] width 16 height 9
click at [28, 189] on div at bounding box center [31, 191] width 10 height 10
click at [262, 546] on div "Shapes" at bounding box center [272, 546] width 29 height 9
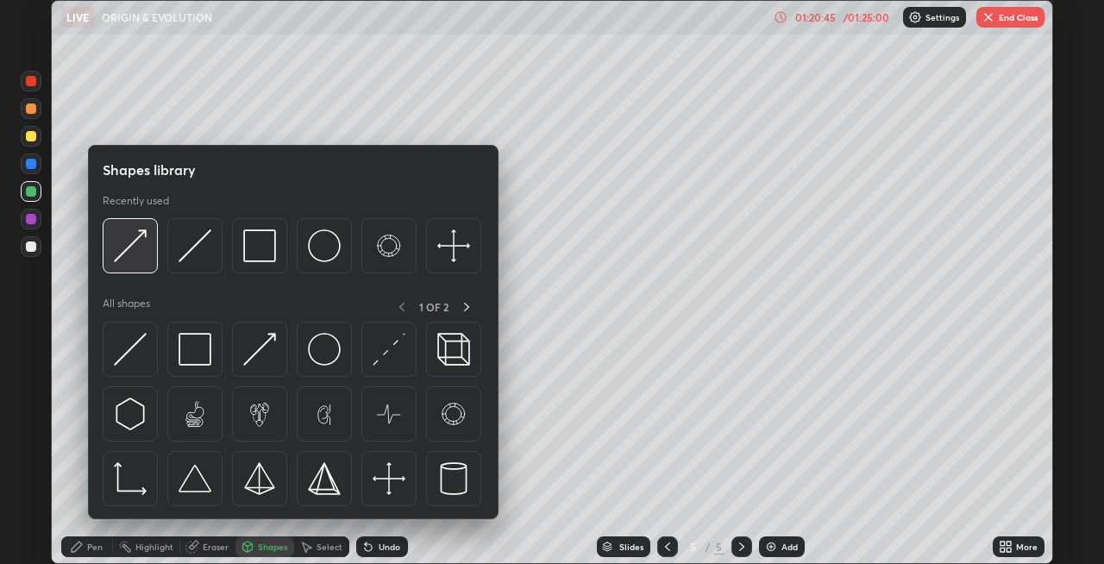
click at [140, 254] on img at bounding box center [130, 245] width 33 height 33
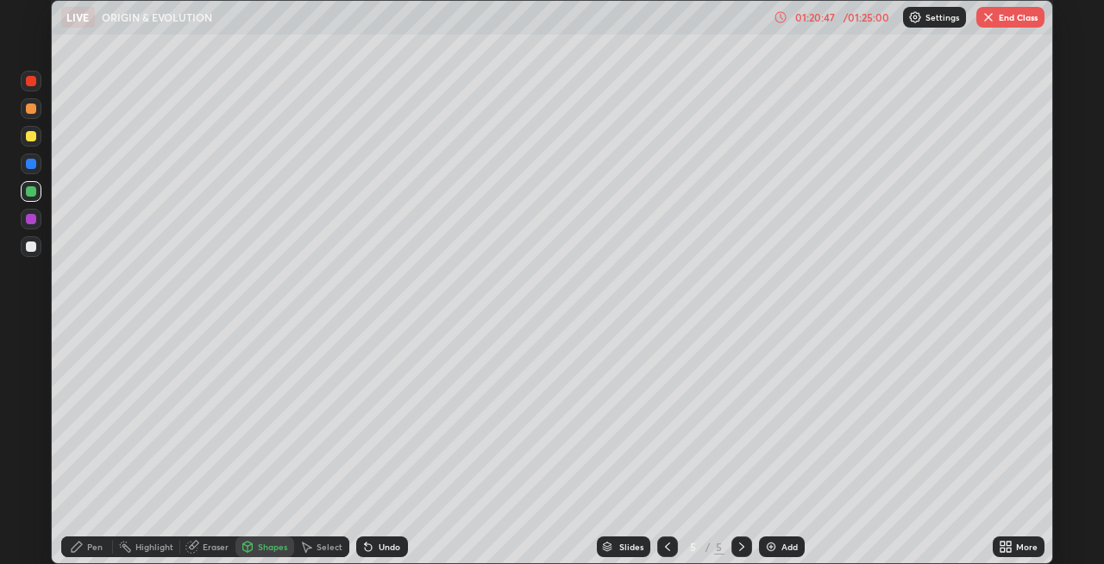
click at [99, 546] on div "Pen" at bounding box center [95, 546] width 16 height 9
click at [767, 543] on img at bounding box center [771, 547] width 14 height 14
click at [254, 548] on div "Shapes" at bounding box center [264, 546] width 59 height 21
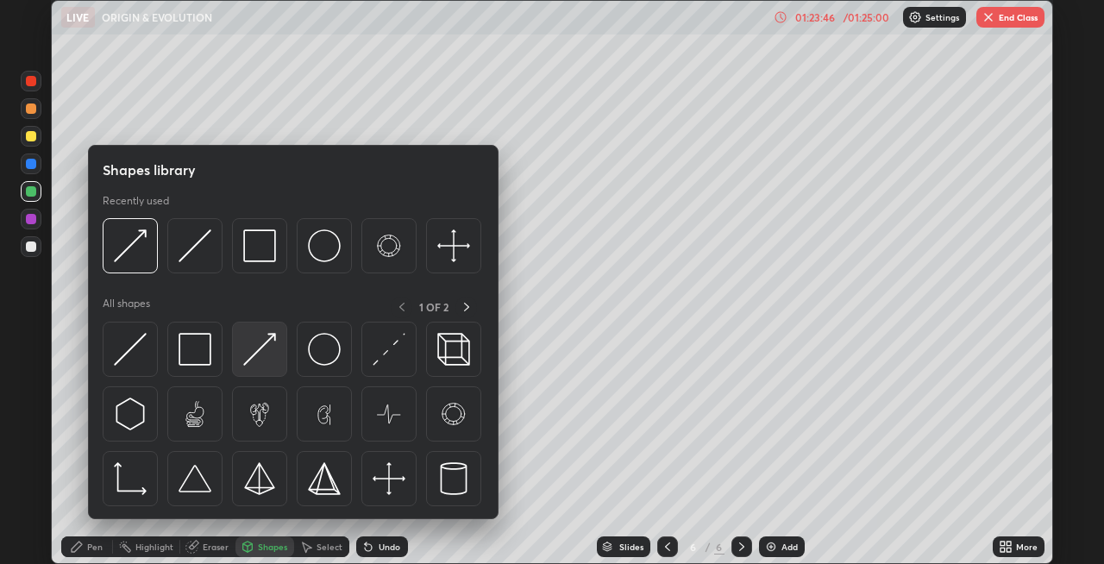
click at [249, 349] on img at bounding box center [259, 349] width 33 height 33
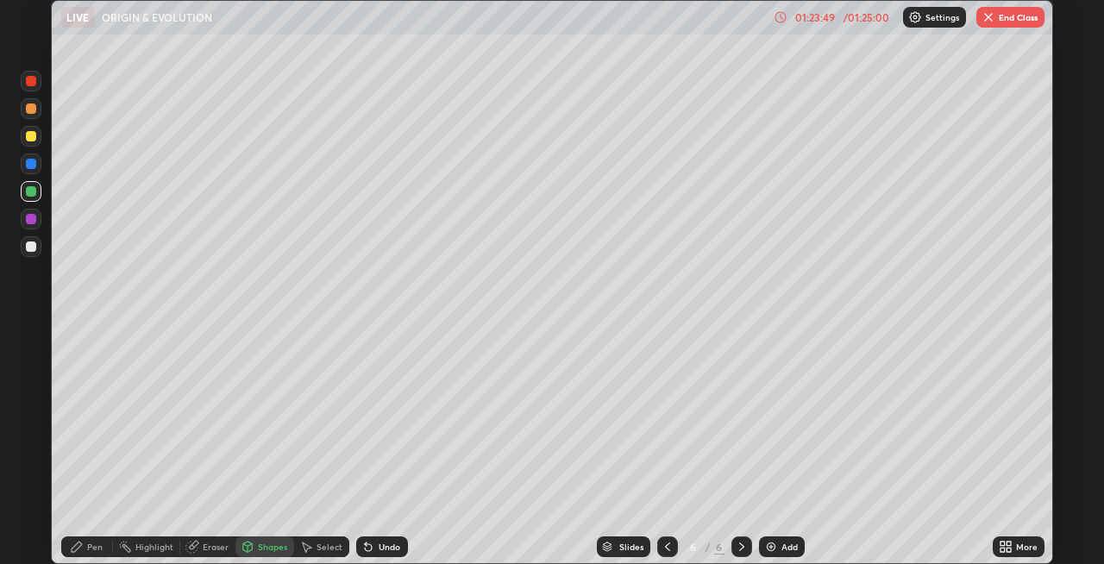
click at [93, 547] on div "Pen" at bounding box center [95, 546] width 16 height 9
click at [665, 547] on icon at bounding box center [668, 547] width 14 height 14
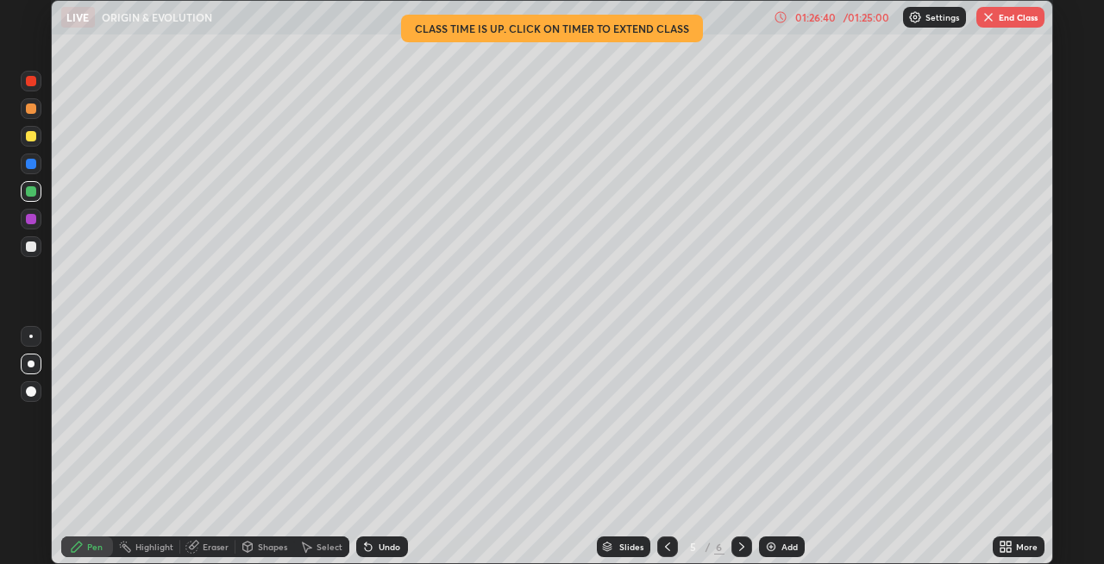
click at [739, 543] on icon at bounding box center [742, 547] width 14 height 14
click at [998, 19] on button "End Class" at bounding box center [1010, 17] width 68 height 21
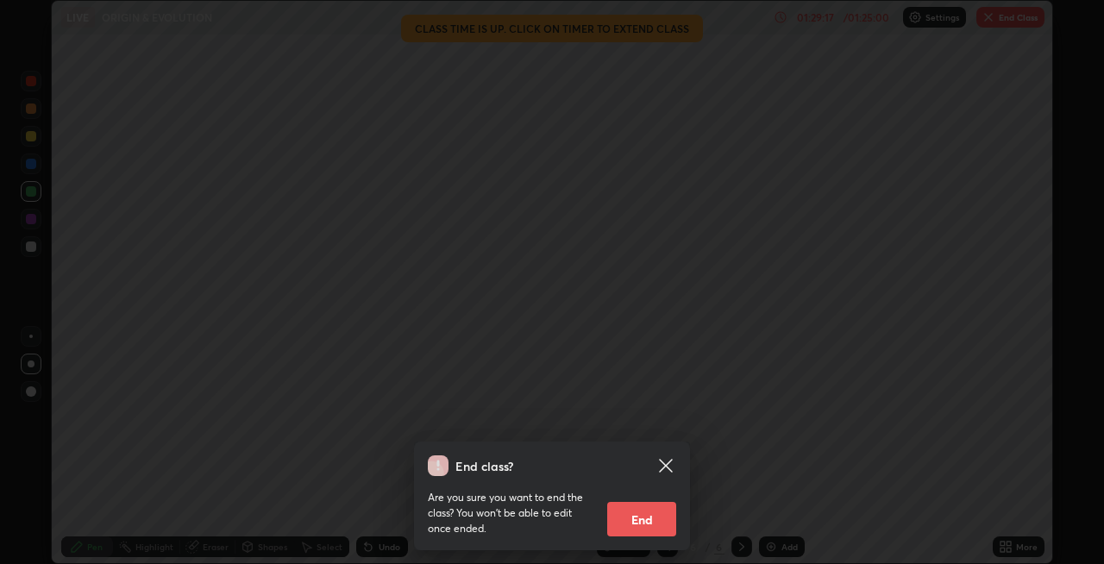
click at [649, 517] on button "End" at bounding box center [641, 519] width 69 height 34
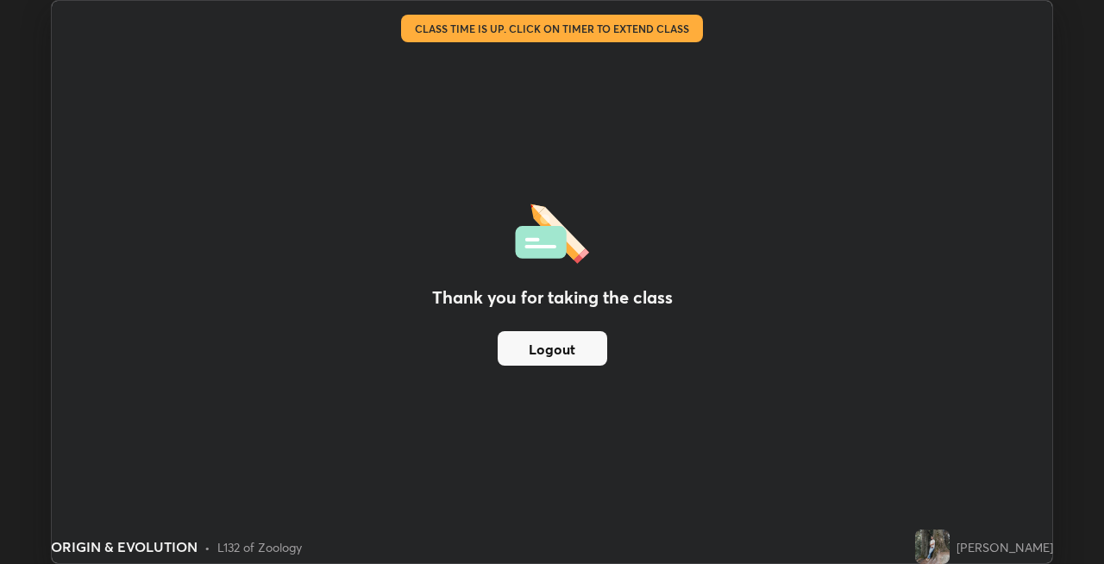
click at [591, 348] on button "Logout" at bounding box center [553, 348] width 110 height 34
